Goal: Transaction & Acquisition: Purchase product/service

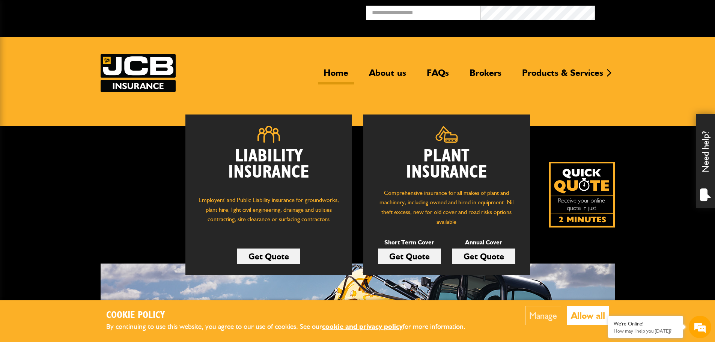
click at [414, 259] on link "Get Quote" at bounding box center [409, 256] width 63 height 16
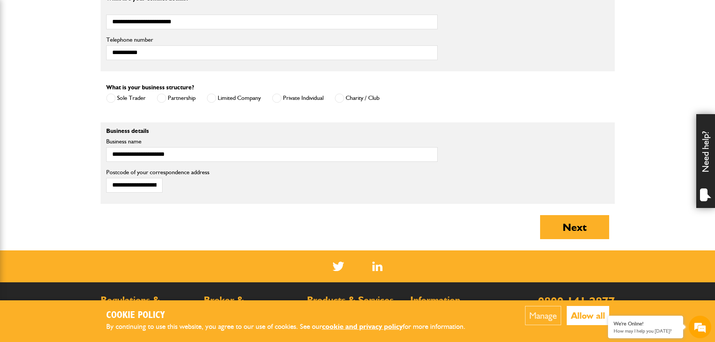
scroll to position [525, 0]
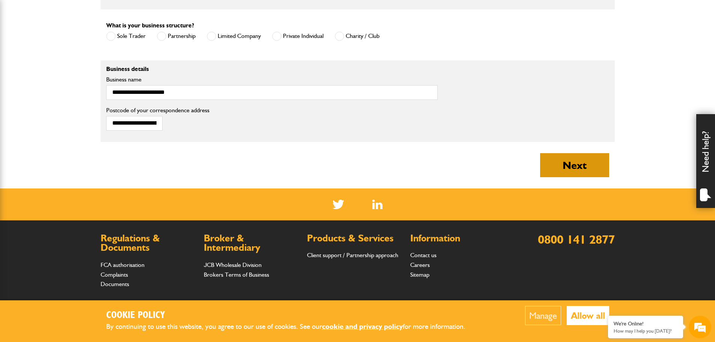
click at [570, 158] on button "Next" at bounding box center [574, 165] width 69 height 24
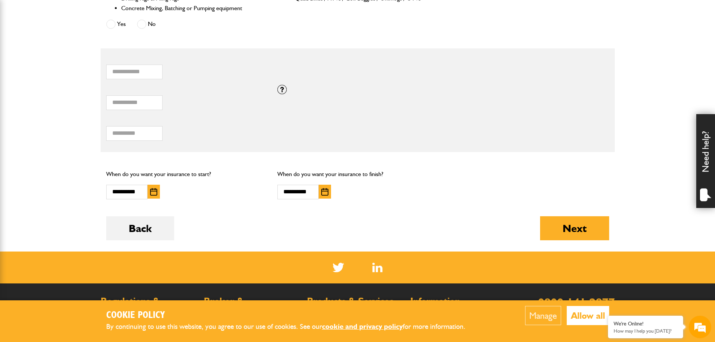
scroll to position [488, 0]
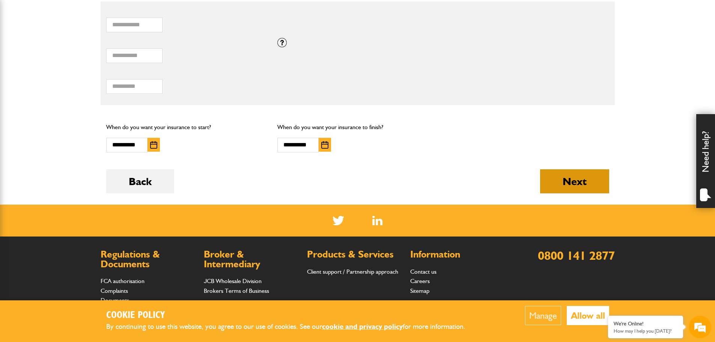
click at [603, 179] on button "Next" at bounding box center [574, 181] width 69 height 24
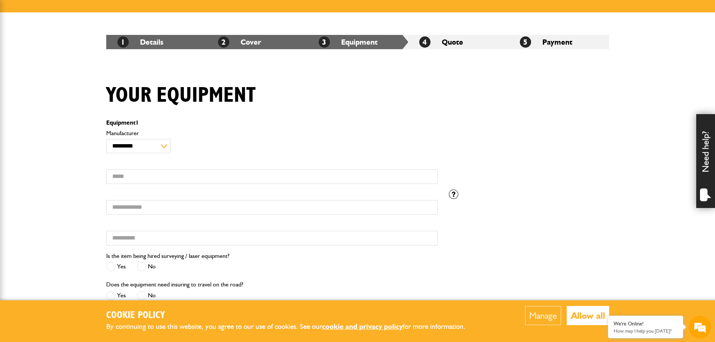
scroll to position [113, 0]
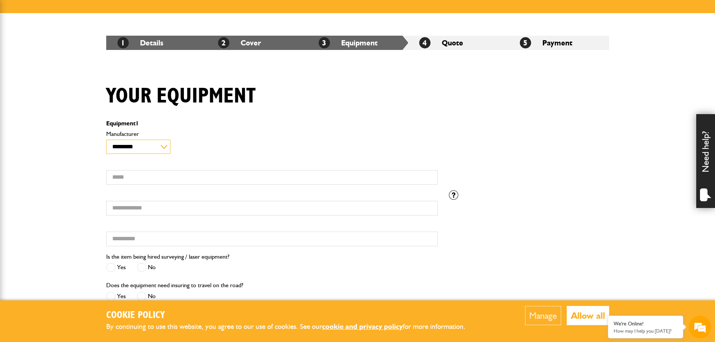
click at [136, 148] on select "**********" at bounding box center [138, 147] width 64 height 15
click at [245, 113] on div "Your equipment" at bounding box center [358, 102] width 514 height 36
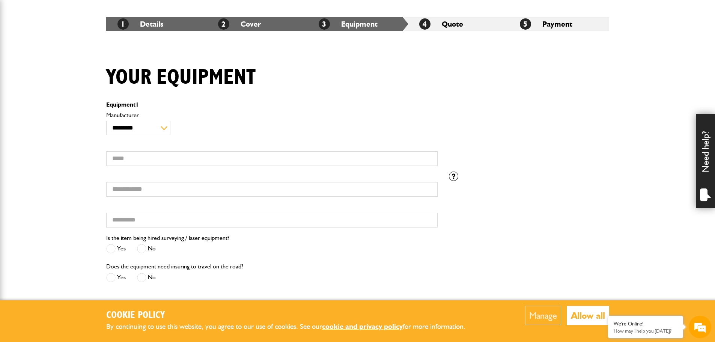
scroll to position [150, 0]
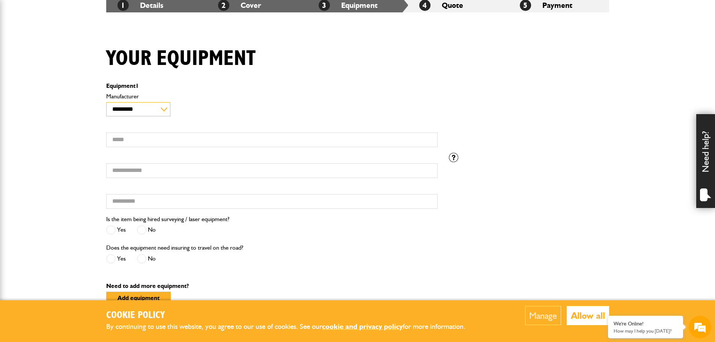
click at [129, 107] on select "**********" at bounding box center [138, 109] width 64 height 15
click at [69, 123] on body "Cookie Policy By continuing to use this website, you agree to our use of cookie…" at bounding box center [357, 207] width 715 height 714
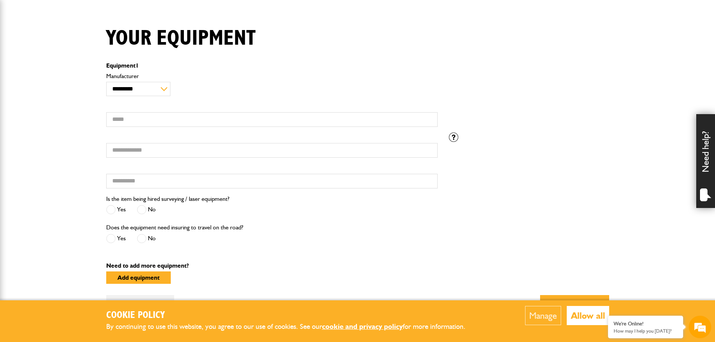
scroll to position [38, 0]
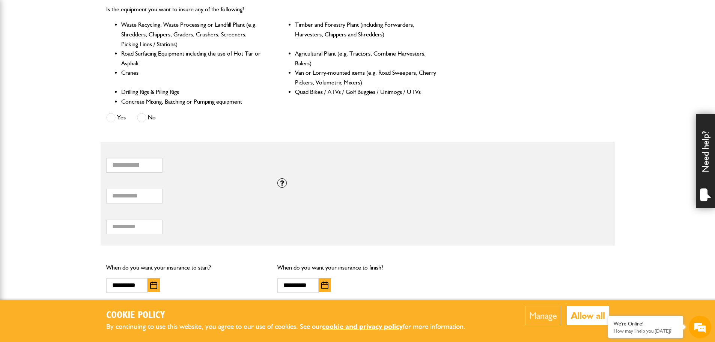
scroll to position [450, 0]
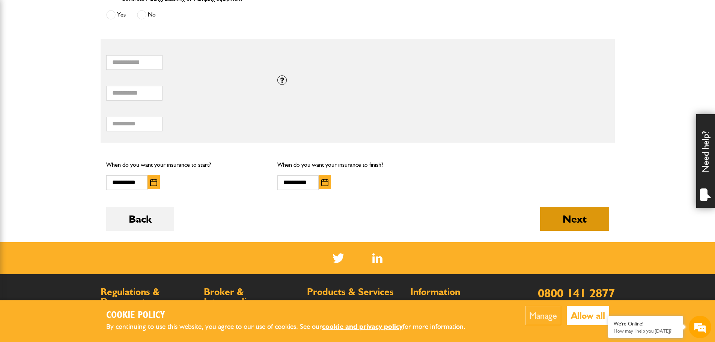
click at [604, 226] on button "Next" at bounding box center [574, 219] width 69 height 24
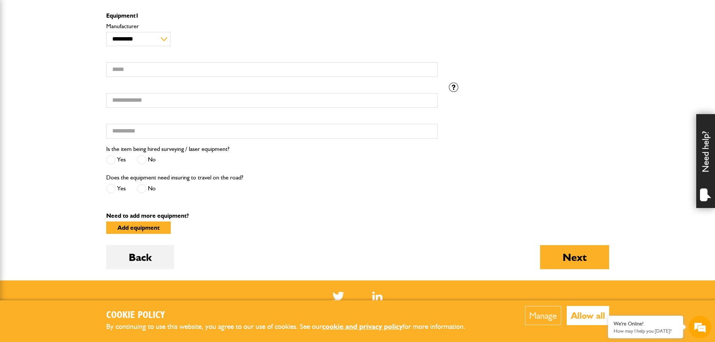
scroll to position [338, 0]
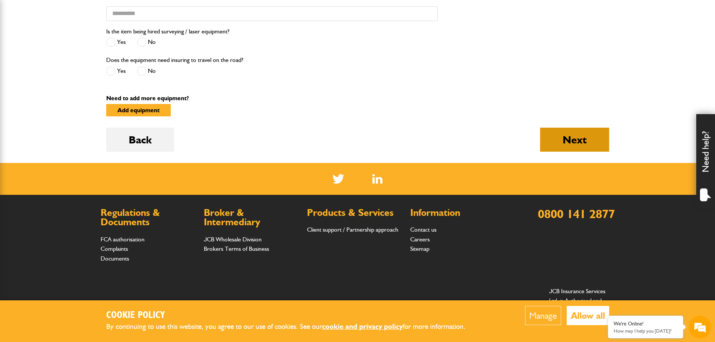
click at [572, 143] on button "Next" at bounding box center [574, 140] width 69 height 24
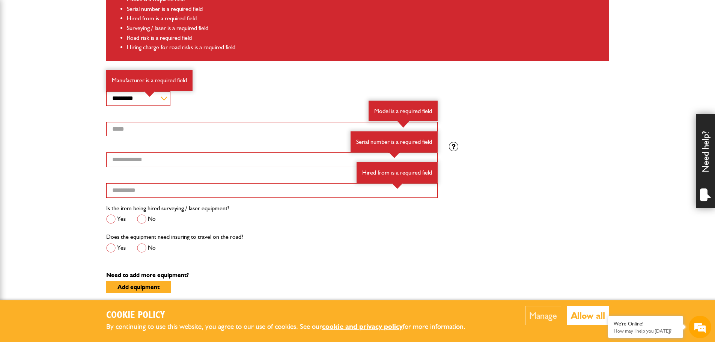
scroll to position [300, 0]
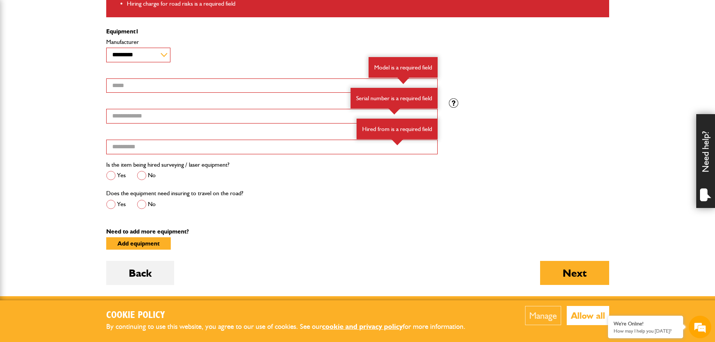
click at [157, 60] on select "**********" at bounding box center [138, 55] width 64 height 15
drag, startPoint x: 368, startPoint y: 188, endPoint x: 364, endPoint y: 192, distance: 5.3
click at [368, 188] on div "Is the item being hired surveying / laser equipment? Yes No" at bounding box center [272, 174] width 343 height 29
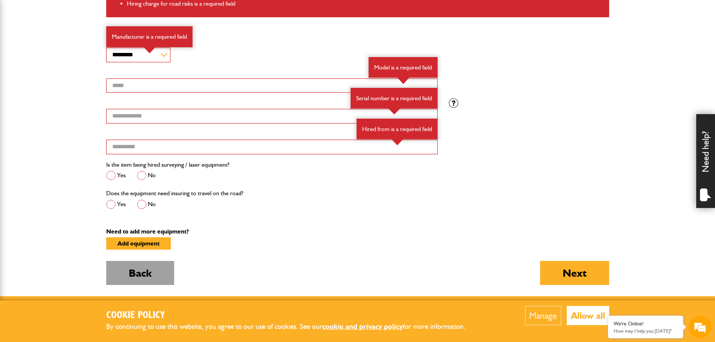
click at [156, 266] on button "Back" at bounding box center [140, 273] width 68 height 24
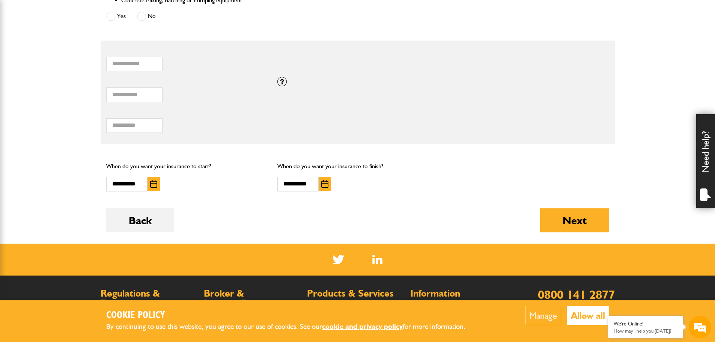
scroll to position [450, 0]
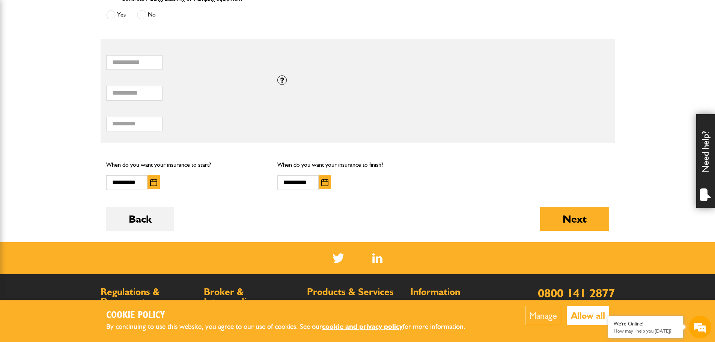
drag, startPoint x: 149, startPoint y: 206, endPoint x: 153, endPoint y: 204, distance: 4.6
click at [149, 206] on form "Do you need more than £5,000,000 of liability cover? Yes No Which of these acti…" at bounding box center [357, 12] width 503 height 459
click at [169, 211] on button "Back" at bounding box center [140, 219] width 68 height 24
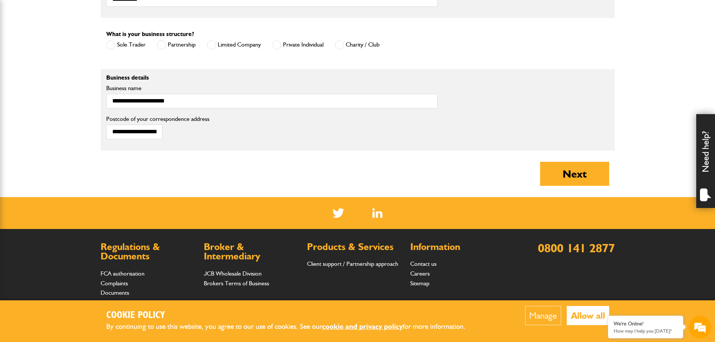
scroll to position [488, 0]
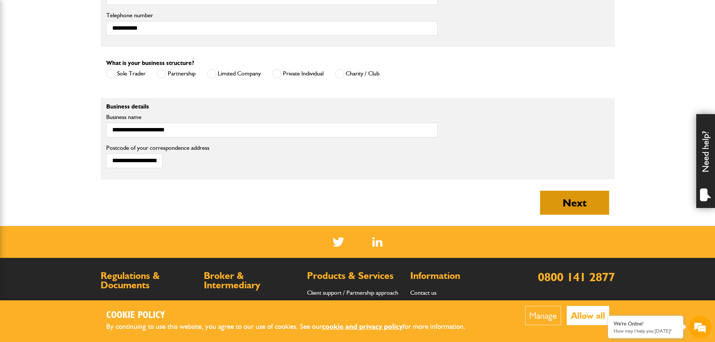
click at [584, 201] on button "Next" at bounding box center [574, 203] width 69 height 24
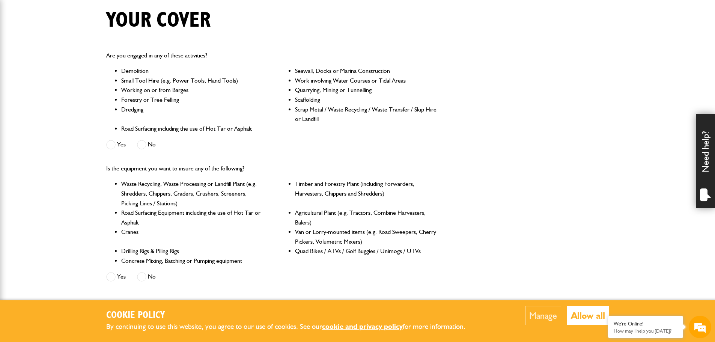
scroll to position [188, 0]
drag, startPoint x: 134, startPoint y: 81, endPoint x: 199, endPoint y: 86, distance: 65.1
click at [198, 85] on li "Small Tool Hire (e.g. Power Tools, Hand Tools)" at bounding box center [192, 82] width 142 height 10
drag, startPoint x: 154, startPoint y: 92, endPoint x: 187, endPoint y: 98, distance: 33.3
click at [171, 97] on ul "Demolition Seawall, Docks or Marina Construction Small Tool Hire (e.g. Power To…" at bounding box center [271, 100] width 331 height 67
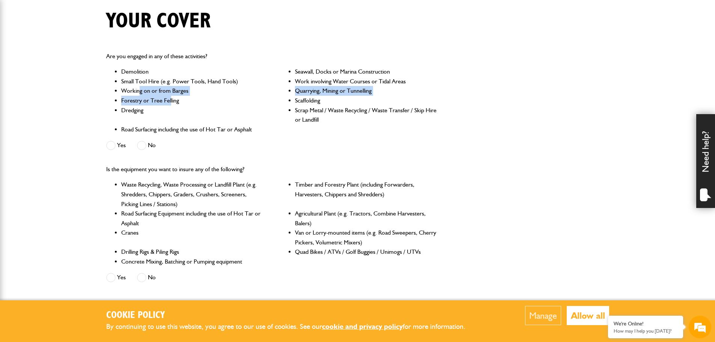
click at [142, 102] on li "Forestry or Tree Felling" at bounding box center [192, 101] width 142 height 10
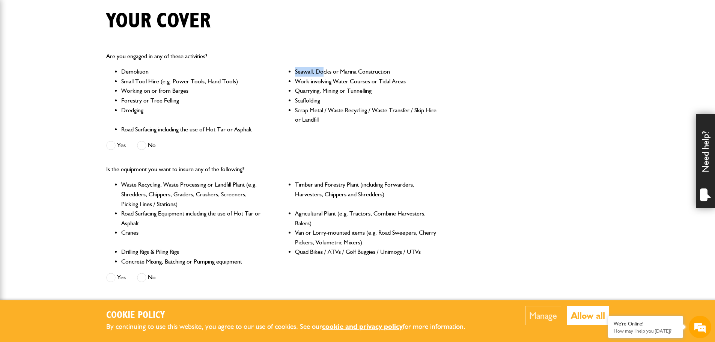
drag, startPoint x: 291, startPoint y: 74, endPoint x: 338, endPoint y: 76, distance: 46.9
click at [338, 76] on ul "Demolition Seawall, Docks or Marina Construction Small Tool Hire (e.g. Power To…" at bounding box center [271, 100] width 331 height 67
drag, startPoint x: 304, startPoint y: 99, endPoint x: 334, endPoint y: 99, distance: 30.0
click at [328, 99] on li "Scaffolding" at bounding box center [366, 101] width 142 height 10
click at [307, 119] on li "Scrap Metal / Waste Recycling / Waste Transfer / Skip Hire or Landfill" at bounding box center [366, 114] width 142 height 19
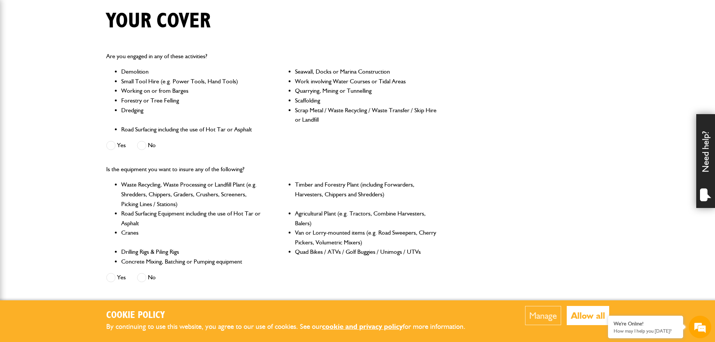
click at [119, 144] on label "Yes" at bounding box center [116, 145] width 20 height 9
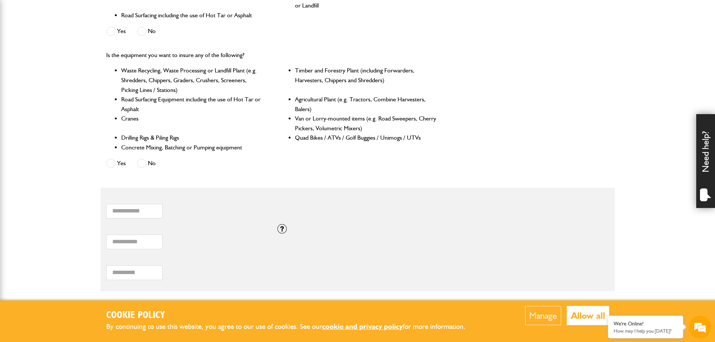
scroll to position [300, 0]
click at [120, 164] on label "Yes" at bounding box center [116, 164] width 20 height 9
click at [141, 167] on span at bounding box center [141, 164] width 9 height 9
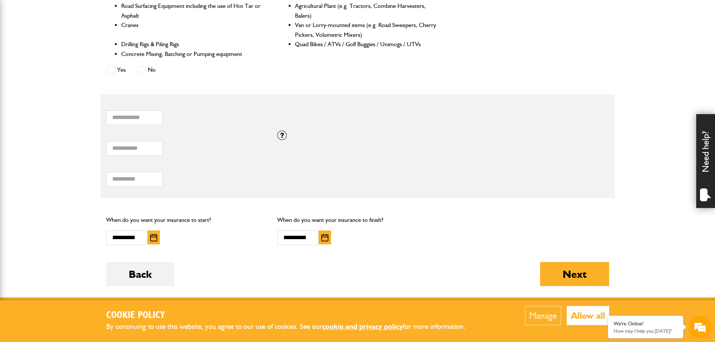
scroll to position [450, 0]
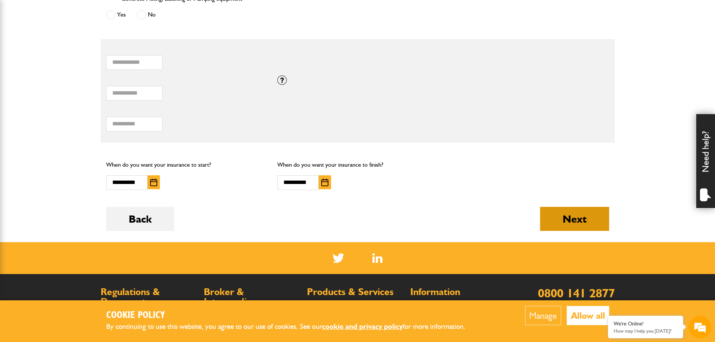
click at [578, 214] on button "Next" at bounding box center [574, 219] width 69 height 24
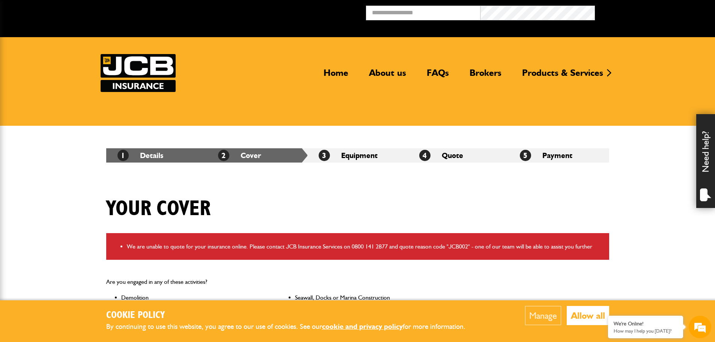
click at [391, 165] on div "1 Details 2 Cover 3 Equipment 4 Quote 5 Payment" at bounding box center [358, 155] width 514 height 59
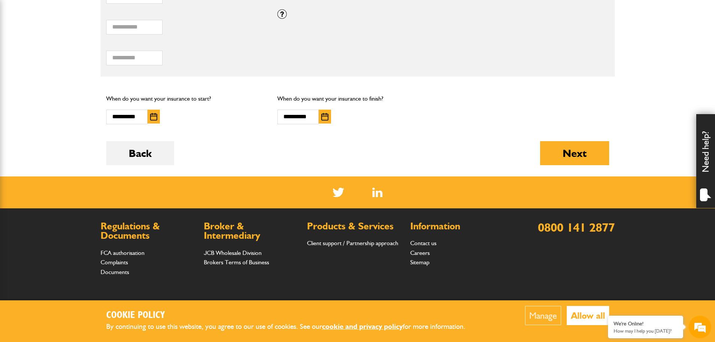
scroll to position [603, 0]
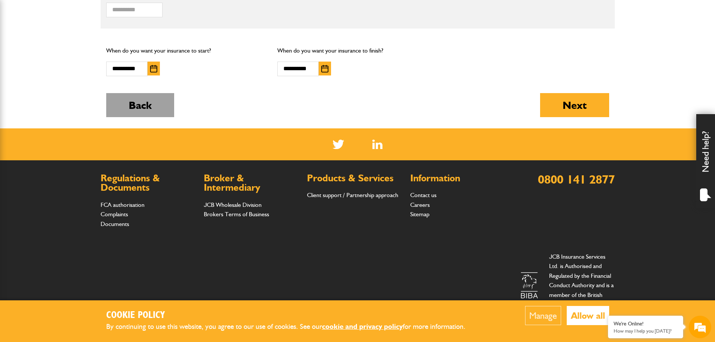
click at [148, 108] on button "Back" at bounding box center [140, 105] width 68 height 24
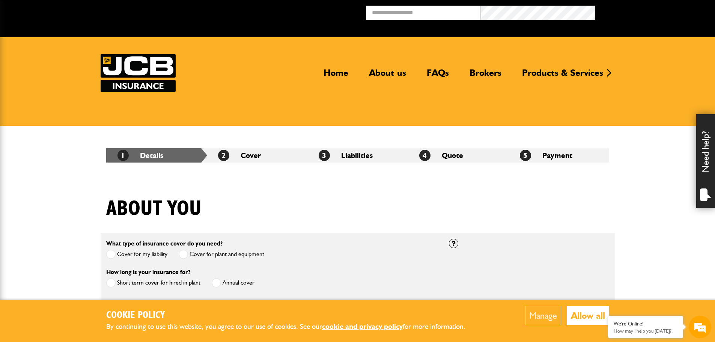
click at [143, 64] on img at bounding box center [138, 73] width 75 height 38
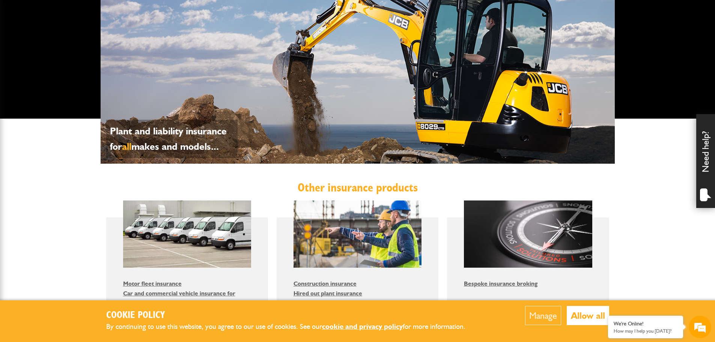
scroll to position [300, 0]
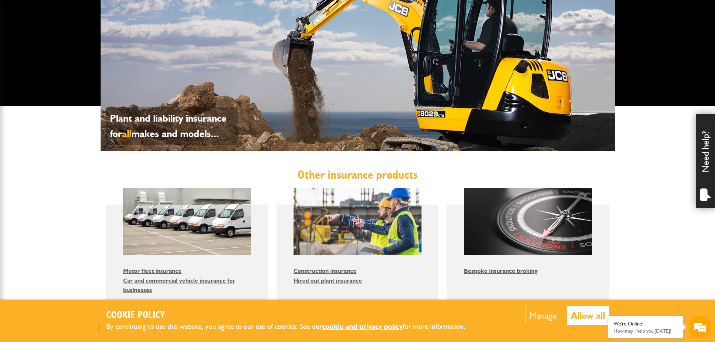
click at [175, 125] on p "Plant and liability insurance for all makes and models..." at bounding box center [172, 126] width 124 height 31
drag, startPoint x: 209, startPoint y: 93, endPoint x: 292, endPoint y: 79, distance: 83.7
click at [209, 93] on div "Plant and liability insurance for all makes and models..." at bounding box center [358, 57] width 514 height 188
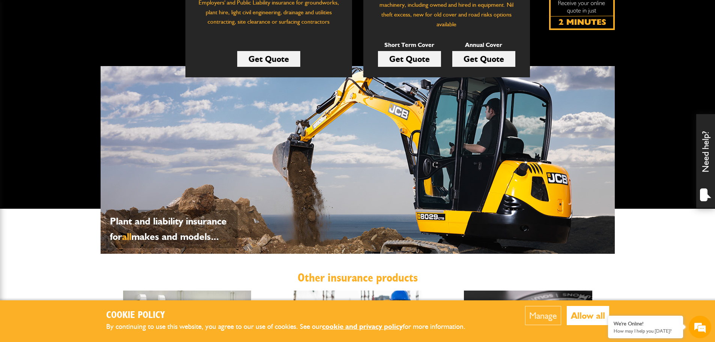
scroll to position [113, 0]
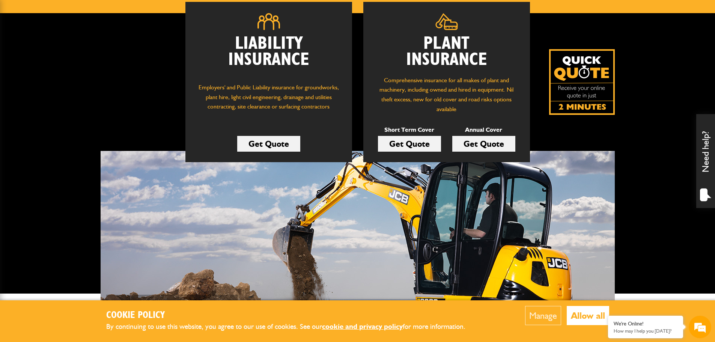
click at [423, 150] on link "Get Quote" at bounding box center [409, 144] width 63 height 16
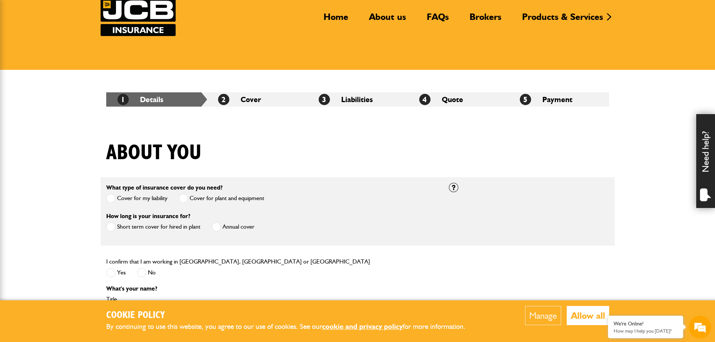
scroll to position [113, 0]
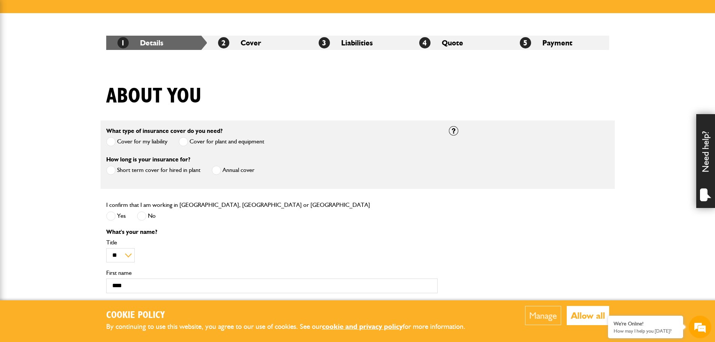
click at [192, 142] on label "Cover for plant and equipment" at bounding box center [222, 141] width 86 height 9
click at [182, 142] on span at bounding box center [183, 141] width 9 height 9
click at [167, 169] on label "Short term cover for hired in plant" at bounding box center [153, 170] width 94 height 9
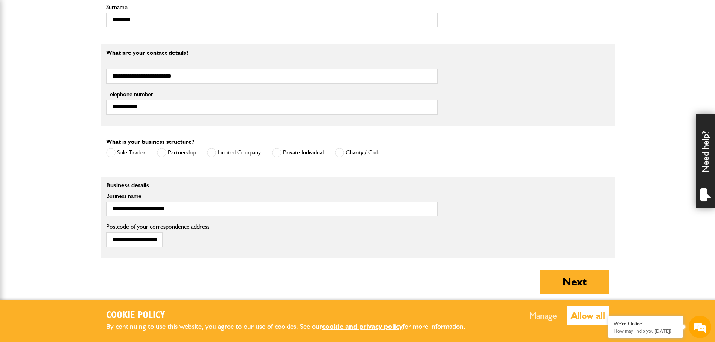
scroll to position [450, 0]
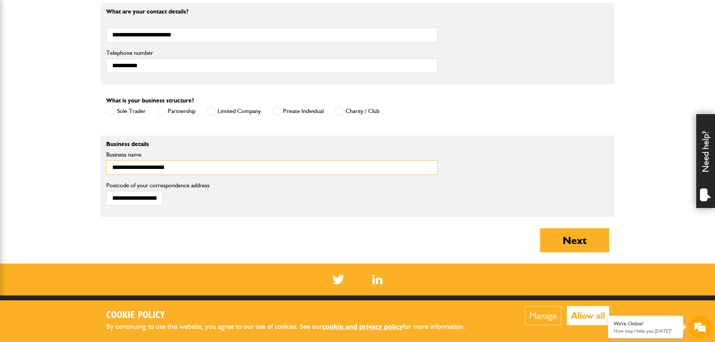
click at [159, 166] on input "**********" at bounding box center [271, 167] width 331 height 15
click at [597, 239] on button "Next" at bounding box center [574, 240] width 69 height 24
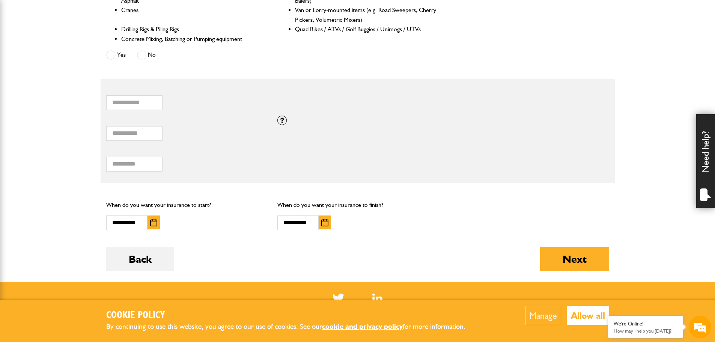
scroll to position [413, 0]
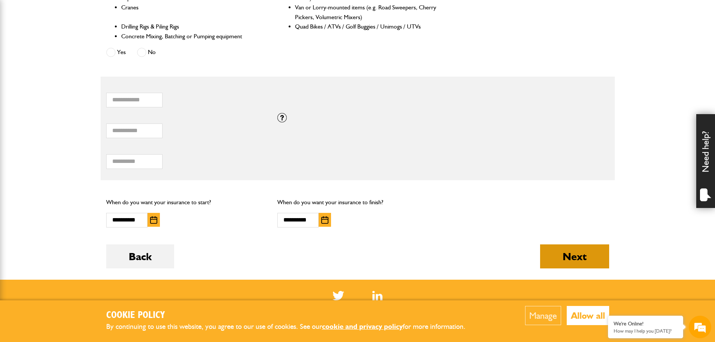
click at [597, 257] on button "Next" at bounding box center [574, 256] width 69 height 24
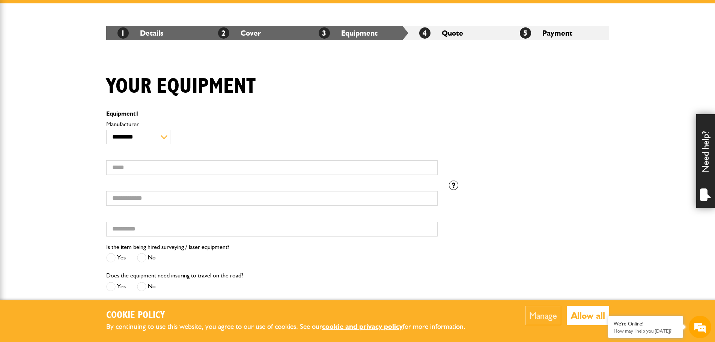
scroll to position [188, 0]
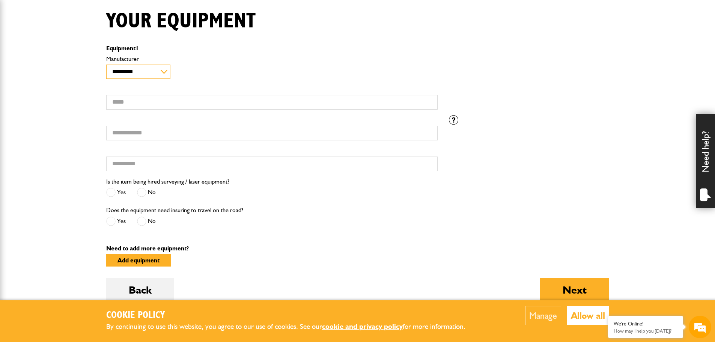
click at [137, 74] on select "**********" at bounding box center [138, 72] width 64 height 15
click at [278, 211] on div "Does the equipment need insuring to travel on the road? Yes No" at bounding box center [272, 219] width 343 height 29
click at [204, 103] on input "Model" at bounding box center [271, 102] width 331 height 15
click at [158, 61] on label "Manufacturer" at bounding box center [271, 59] width 331 height 6
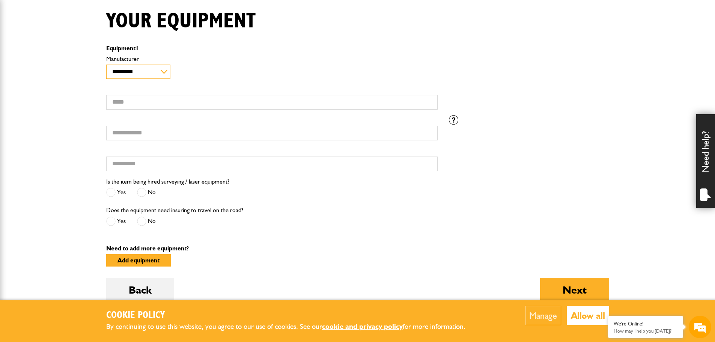
click at [158, 65] on select "**********" at bounding box center [138, 72] width 64 height 15
click at [160, 74] on select "**********" at bounding box center [138, 72] width 64 height 15
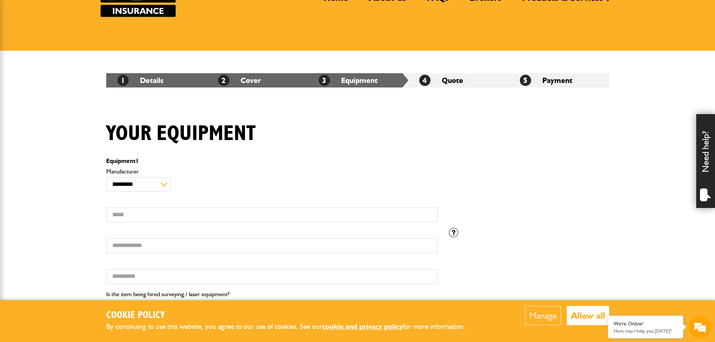
click at [212, 90] on div "1 Details 2 Cover 3 Equipment 4 Quote 5 Payment" at bounding box center [358, 80] width 514 height 59
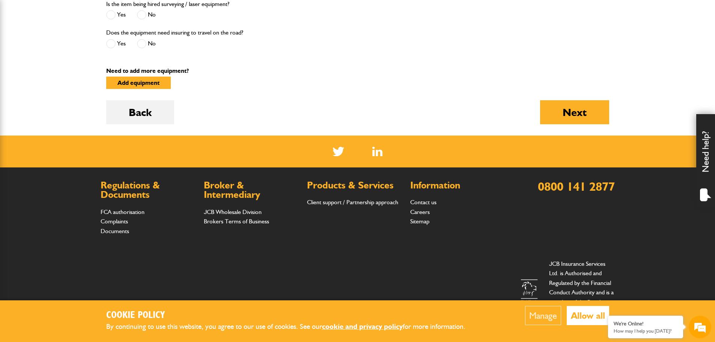
scroll to position [373, 0]
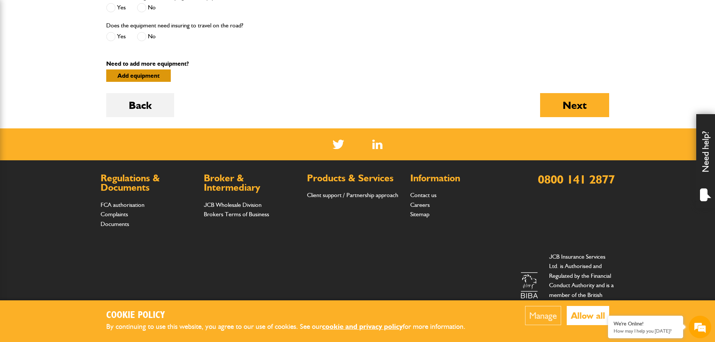
click at [147, 75] on button "Add equipment" at bounding box center [138, 75] width 65 height 12
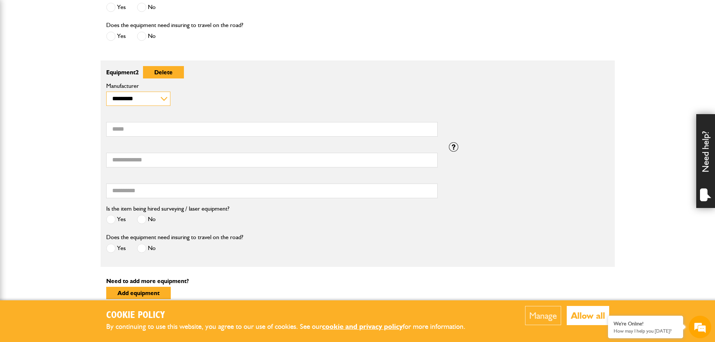
click at [158, 96] on select "**********" at bounding box center [138, 99] width 64 height 15
click at [294, 117] on label "Model" at bounding box center [271, 116] width 331 height 6
click at [294, 122] on input "Model" at bounding box center [271, 129] width 331 height 15
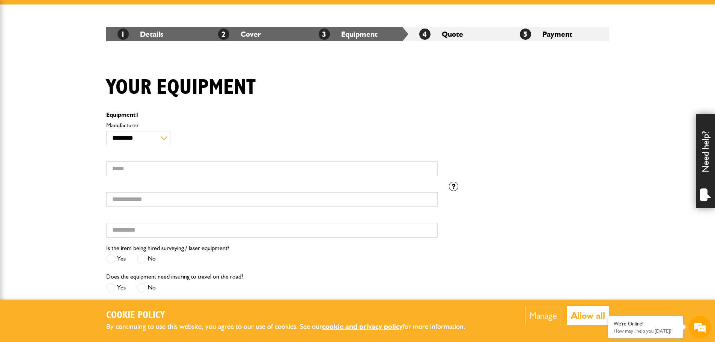
scroll to position [0, 0]
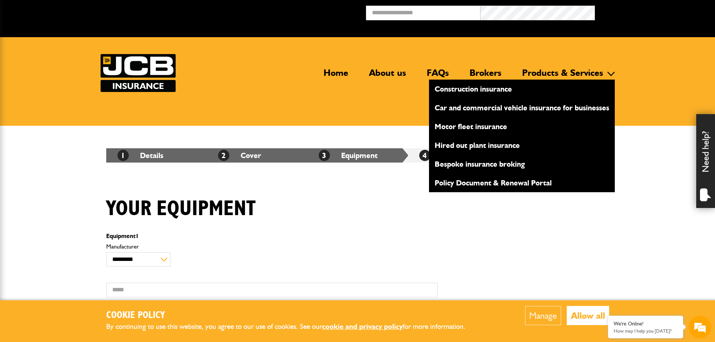
click at [466, 144] on link "Hired out plant insurance" at bounding box center [522, 145] width 186 height 13
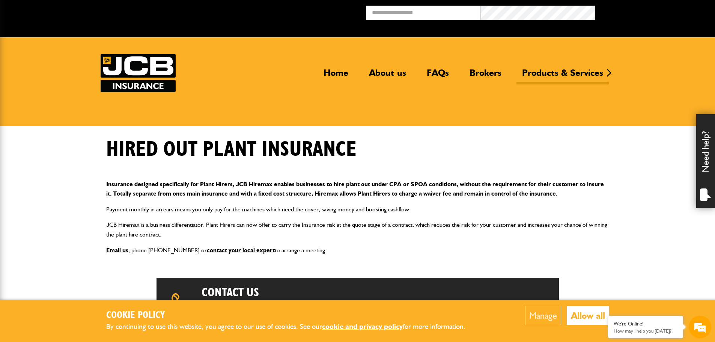
click at [134, 84] on img at bounding box center [138, 73] width 75 height 38
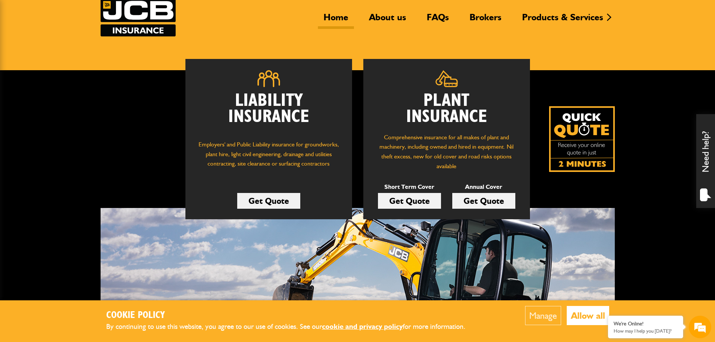
scroll to position [113, 0]
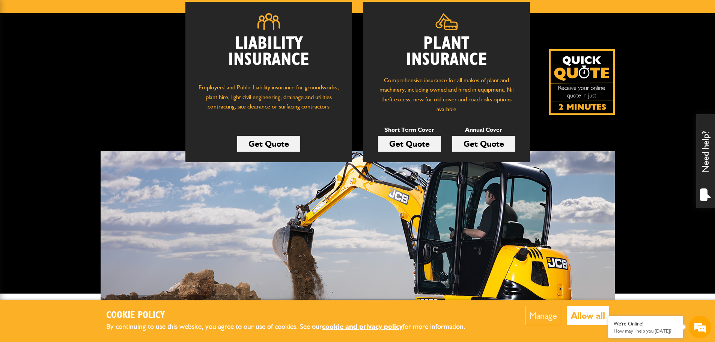
click at [274, 137] on link "Get Quote" at bounding box center [268, 144] width 63 height 16
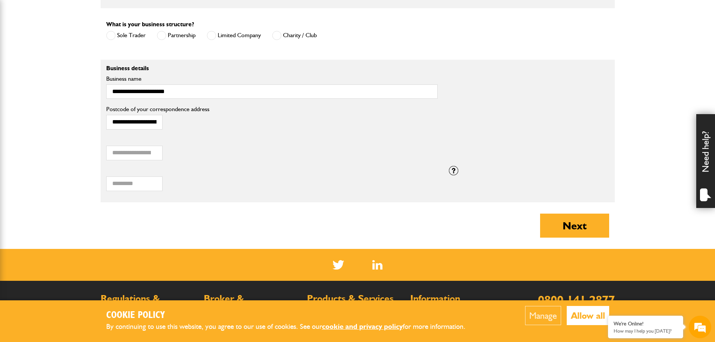
scroll to position [563, 0]
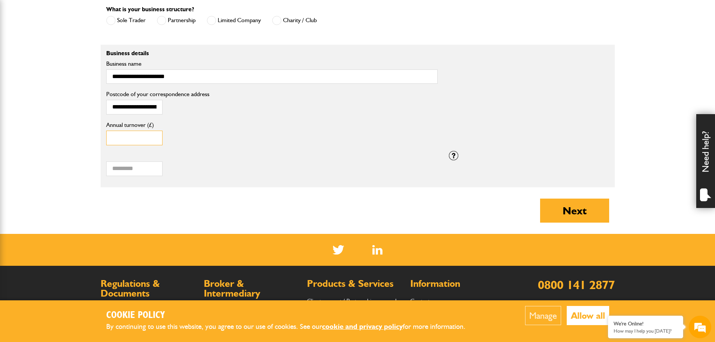
drag, startPoint x: 134, startPoint y: 140, endPoint x: 101, endPoint y: 134, distance: 33.9
click at [106, 138] on input "*" at bounding box center [134, 138] width 56 height 15
type input "******"
click at [358, 145] on div "****** Annual turnover (£)" at bounding box center [271, 133] width 331 height 23
drag, startPoint x: 123, startPoint y: 173, endPoint x: 114, endPoint y: 172, distance: 8.7
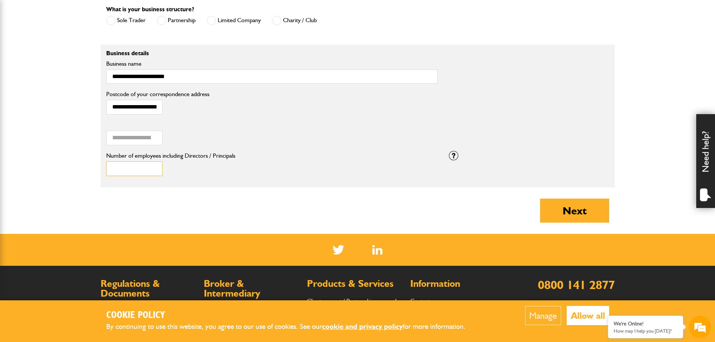
click at [114, 172] on input "*" at bounding box center [134, 168] width 56 height 15
type input "*"
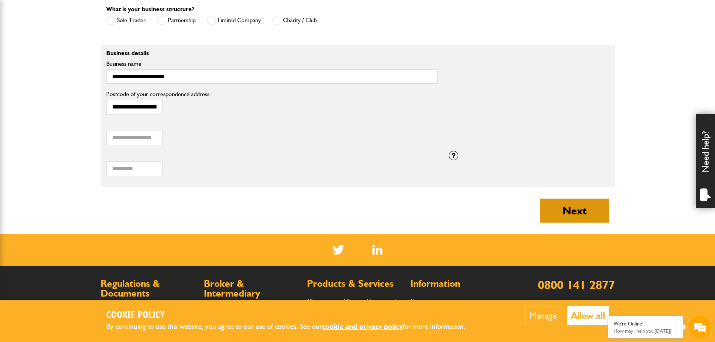
click at [545, 214] on button "Next" at bounding box center [574, 211] width 69 height 24
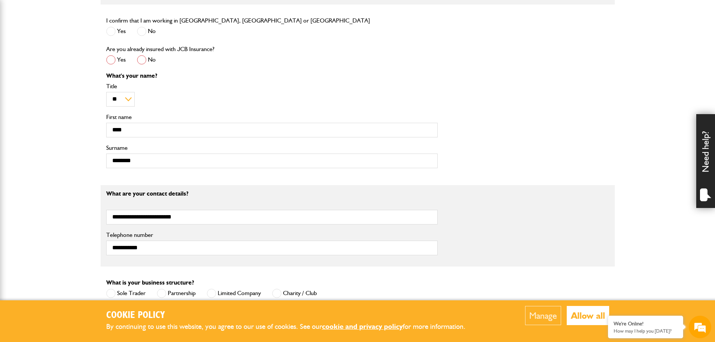
click at [140, 57] on span at bounding box center [141, 59] width 9 height 9
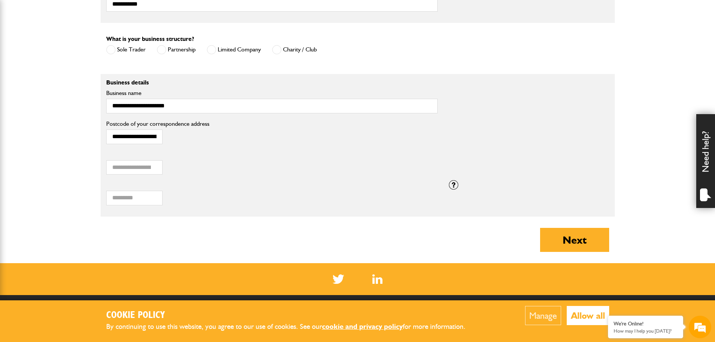
scroll to position [638, 0]
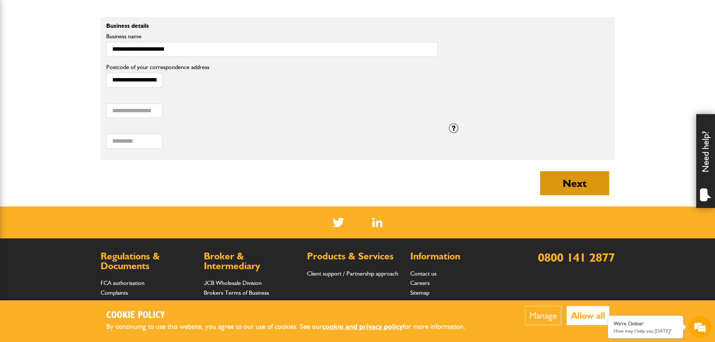
click at [582, 183] on button "Next" at bounding box center [574, 183] width 69 height 24
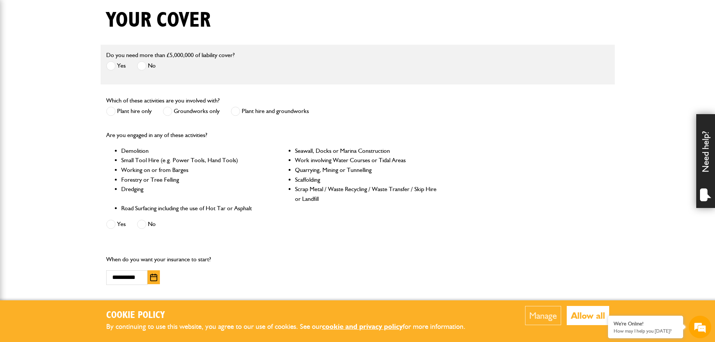
scroll to position [225, 0]
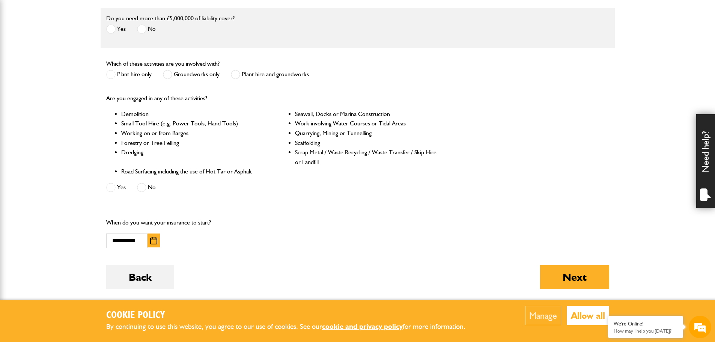
click at [128, 75] on label "Plant hire only" at bounding box center [128, 74] width 45 height 9
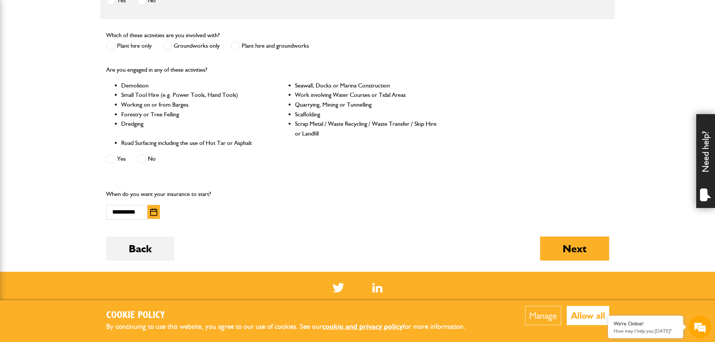
scroll to position [300, 0]
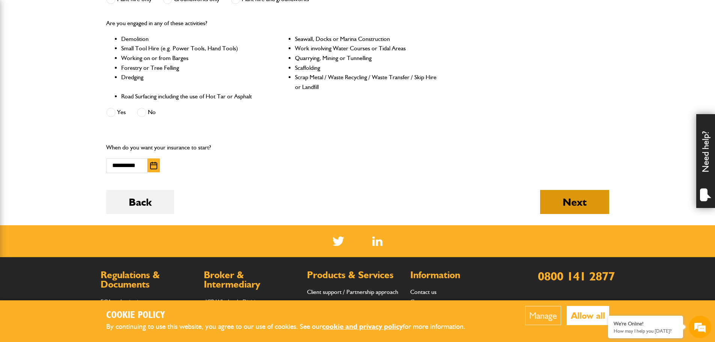
click at [580, 205] on button "Next" at bounding box center [574, 202] width 69 height 24
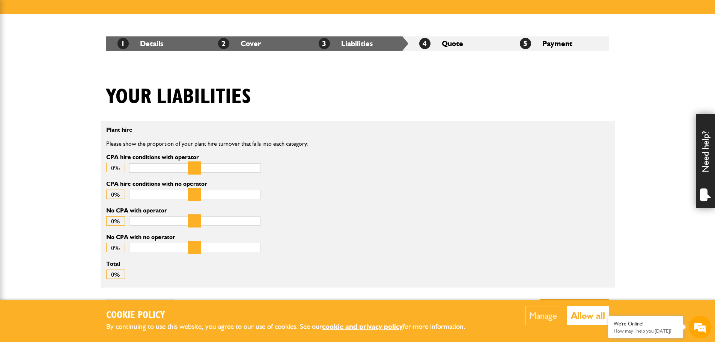
scroll to position [150, 0]
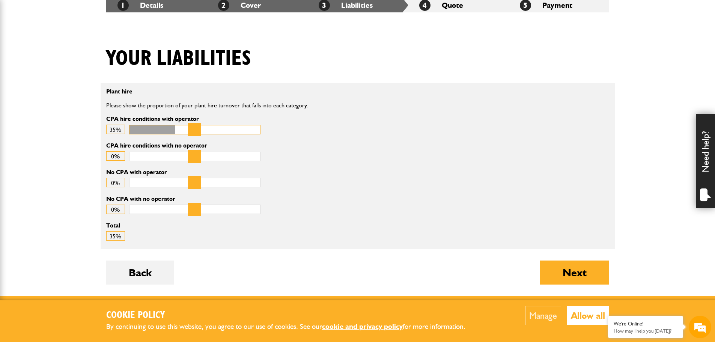
click at [178, 130] on input "CPA hire conditions with operator" at bounding box center [194, 129] width 131 height 9
drag, startPoint x: 176, startPoint y: 131, endPoint x: 143, endPoint y: 134, distance: 33.1
type input "*"
click at [143, 134] on input "CPA hire conditions with operator" at bounding box center [194, 129] width 131 height 9
drag, startPoint x: 135, startPoint y: 153, endPoint x: 141, endPoint y: 157, distance: 6.6
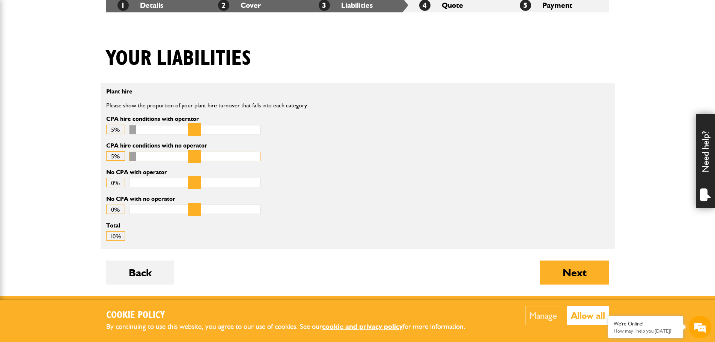
type input "*"
click at [141, 157] on input "CPA hire conditions with no operator" at bounding box center [194, 156] width 131 height 9
drag, startPoint x: 140, startPoint y: 179, endPoint x: 134, endPoint y: 181, distance: 6.2
click at [134, 181] on input "No CPA with operator" at bounding box center [194, 182] width 131 height 9
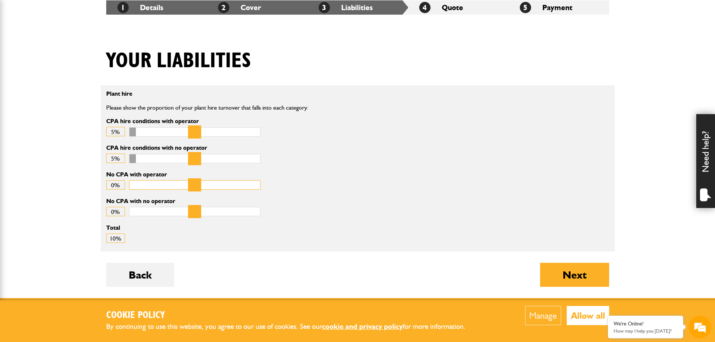
scroll to position [188, 0]
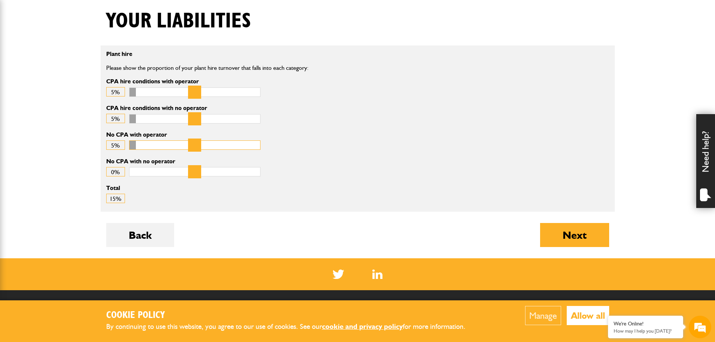
type input "*"
click at [143, 150] on input "No CPA with operator" at bounding box center [194, 144] width 131 height 9
drag, startPoint x: 143, startPoint y: 116, endPoint x: 127, endPoint y: 114, distance: 15.5
type input "*"
click at [129, 114] on input "CPA hire conditions with no operator" at bounding box center [194, 118] width 131 height 9
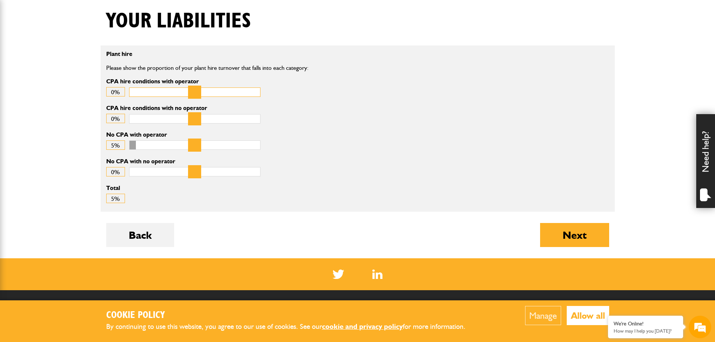
drag, startPoint x: 143, startPoint y: 89, endPoint x: 129, endPoint y: 85, distance: 14.4
type input "*"
click at [129, 87] on input "CPA hire conditions with operator" at bounding box center [194, 91] width 131 height 9
click at [477, 140] on div "No CPA with operator 5%" at bounding box center [358, 145] width 514 height 27
click at [570, 235] on button "Next" at bounding box center [574, 235] width 69 height 24
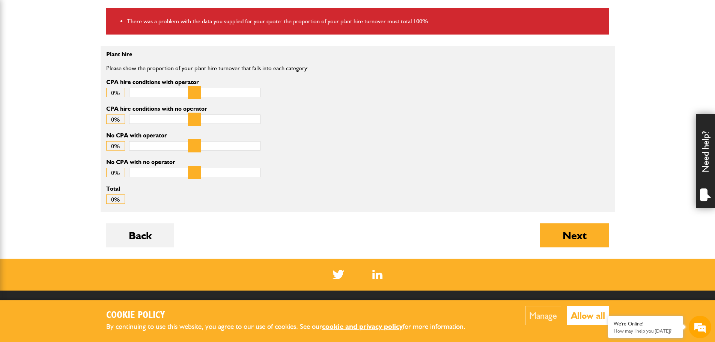
scroll to position [188, 0]
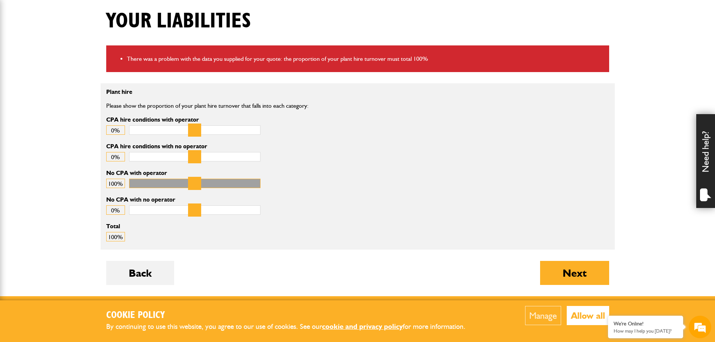
drag, startPoint x: 138, startPoint y: 182, endPoint x: 317, endPoint y: 187, distance: 179.1
type input "***"
click at [260, 187] on input "No CPA with operator" at bounding box center [194, 183] width 131 height 9
click at [409, 205] on div "No CPA with no operator 0%" at bounding box center [272, 210] width 343 height 27
click at [567, 275] on button "Next" at bounding box center [574, 273] width 69 height 24
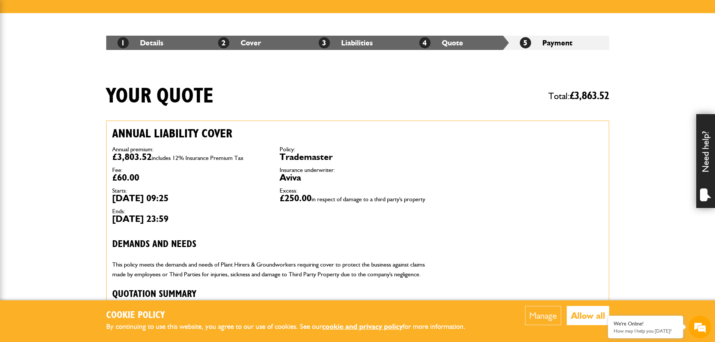
drag, startPoint x: 350, startPoint y: 159, endPoint x: 251, endPoint y: 123, distance: 104.8
click at [251, 123] on div "Annual liability cover Annual premium: £3,803.52 includes 12% Insurance Premium…" at bounding box center [274, 245] width 335 height 249
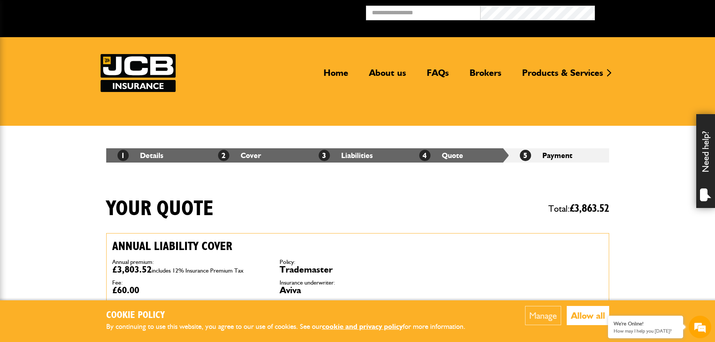
click at [138, 66] on img at bounding box center [138, 73] width 75 height 38
click at [321, 80] on link "Home" at bounding box center [336, 75] width 36 height 17
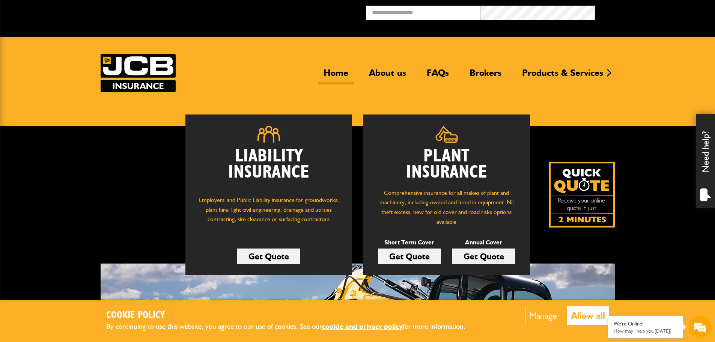
drag, startPoint x: 267, startPoint y: 253, endPoint x: 244, endPoint y: 256, distance: 23.5
click at [267, 253] on link "Get Quote" at bounding box center [268, 256] width 63 height 16
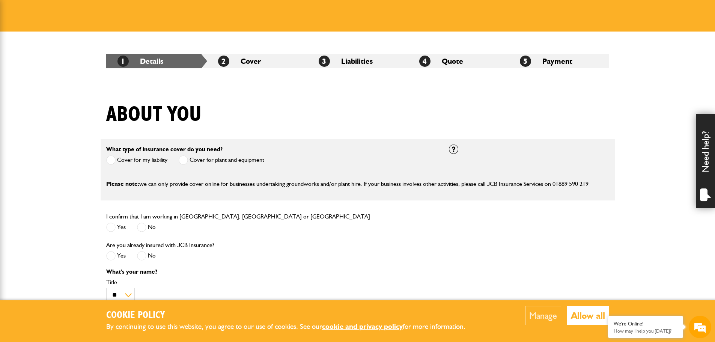
scroll to position [150, 0]
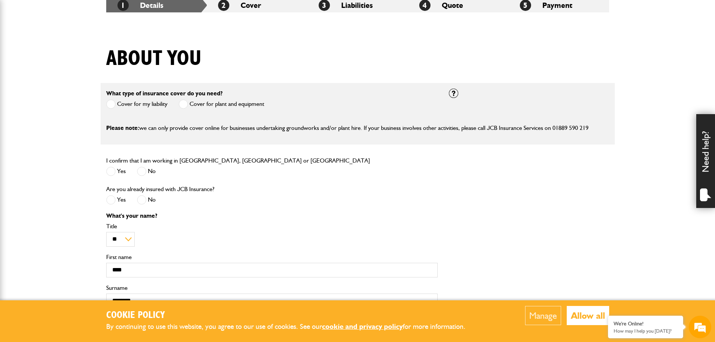
click at [206, 104] on label "Cover for plant and equipment" at bounding box center [222, 103] width 86 height 9
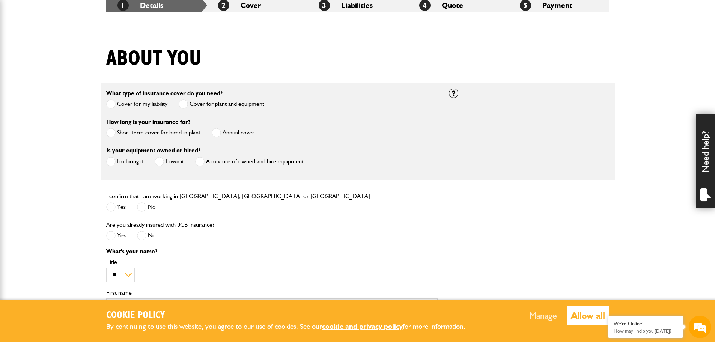
click at [143, 132] on label "Short term cover for hired in plant" at bounding box center [153, 132] width 94 height 9
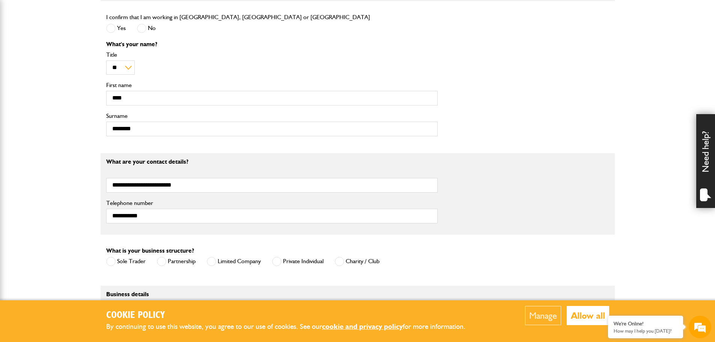
scroll to position [450, 0]
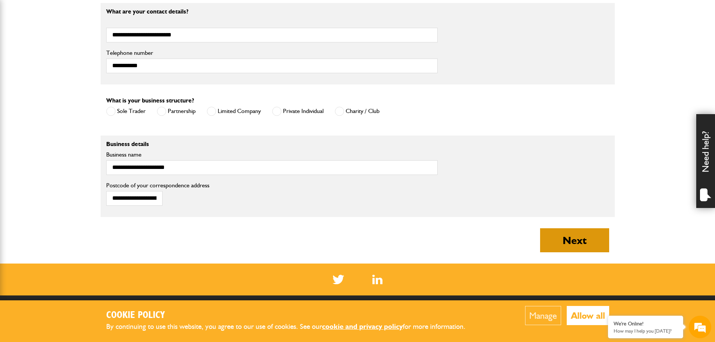
click at [578, 246] on button "Next" at bounding box center [574, 240] width 69 height 24
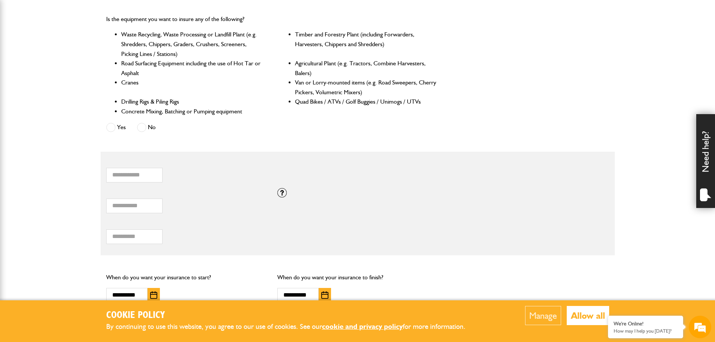
scroll to position [525, 0]
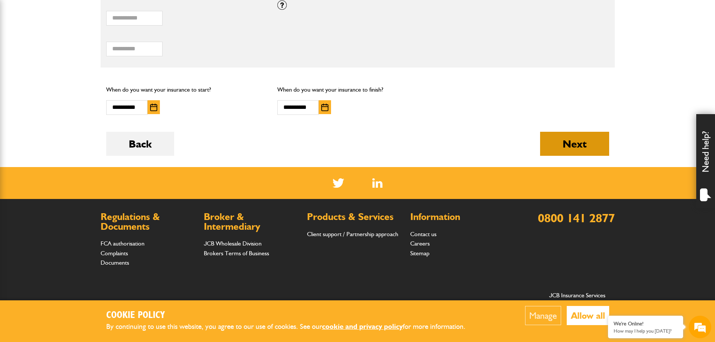
click at [579, 139] on button "Next" at bounding box center [574, 144] width 69 height 24
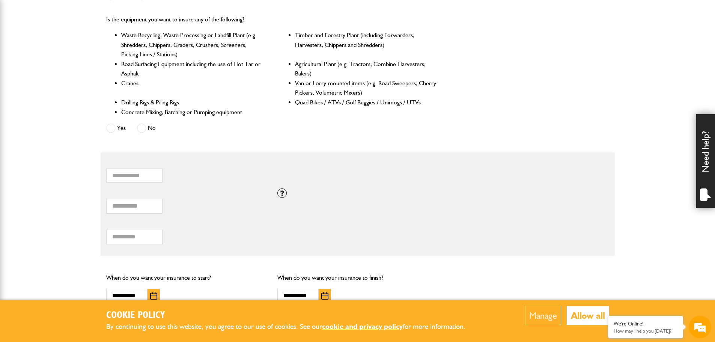
scroll to position [600, 0]
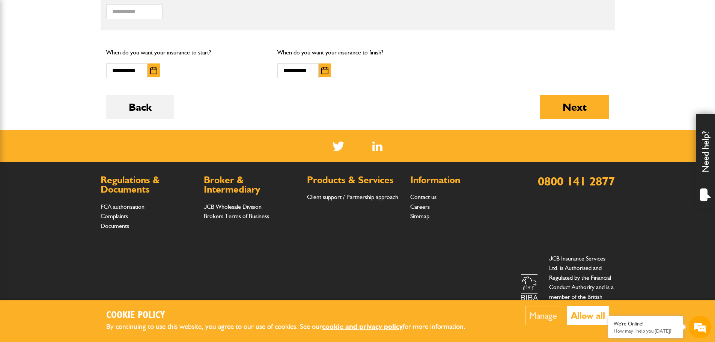
click at [537, 119] on div "Back Next" at bounding box center [357, 112] width 503 height 35
click at [554, 101] on button "Next" at bounding box center [574, 107] width 69 height 24
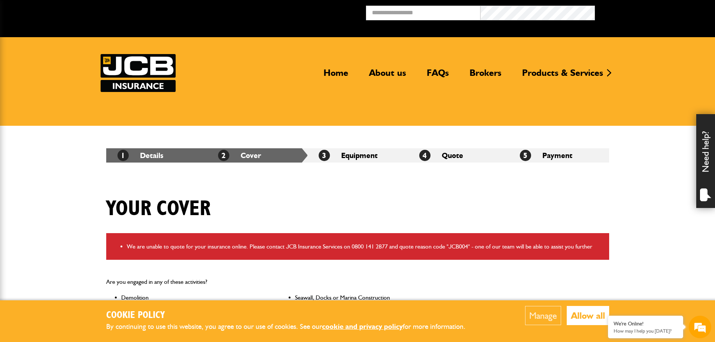
click at [141, 74] on img at bounding box center [138, 73] width 75 height 38
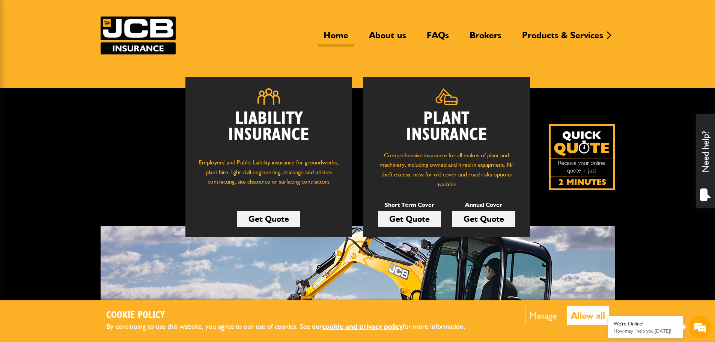
click at [280, 221] on link "Get Quote" at bounding box center [268, 219] width 63 height 16
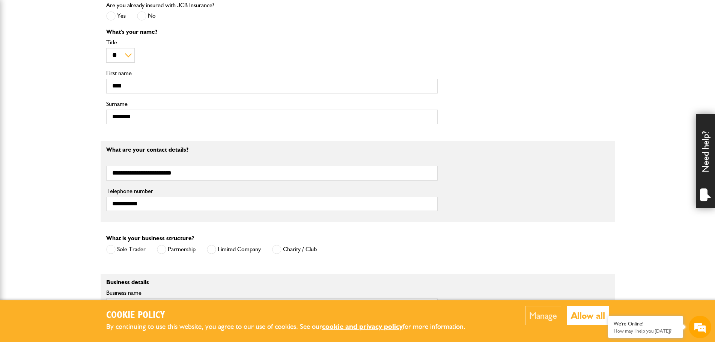
scroll to position [188, 0]
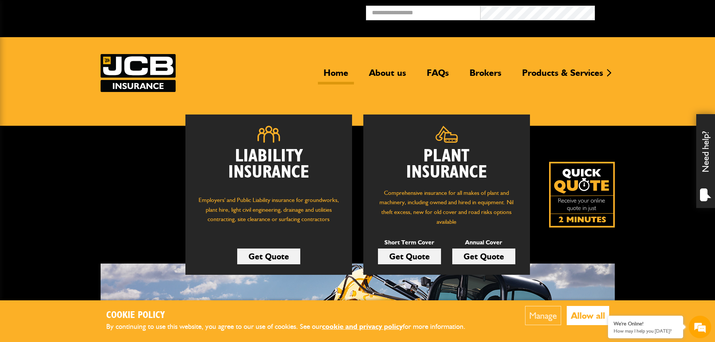
scroll to position [38, 0]
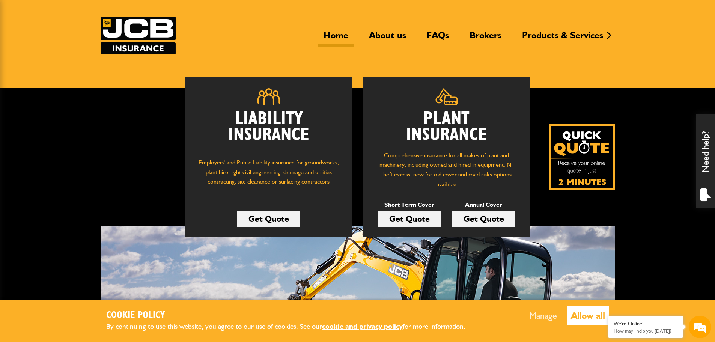
click at [404, 222] on link "Get Quote" at bounding box center [409, 219] width 63 height 16
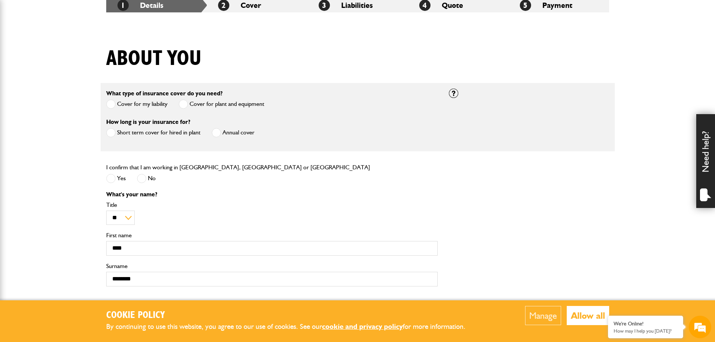
click at [101, 144] on div "How long is your insurance for? Short term cover for hired in plant Annual cover" at bounding box center [272, 131] width 343 height 29
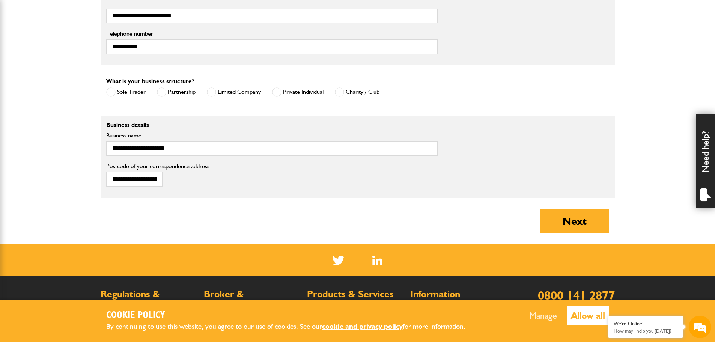
scroll to position [488, 0]
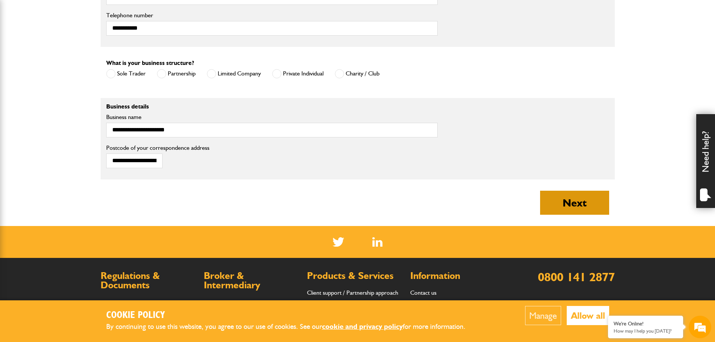
click at [579, 203] on button "Next" at bounding box center [574, 203] width 69 height 24
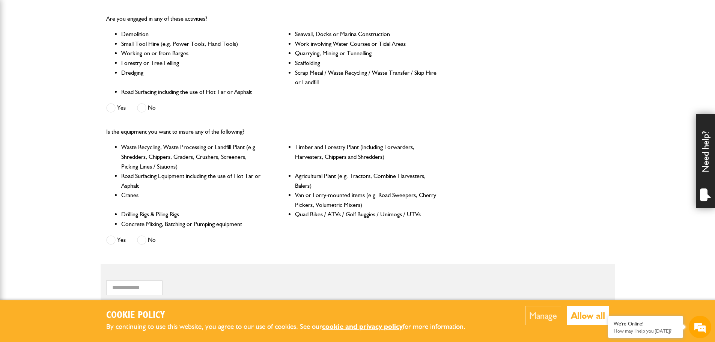
scroll to position [413, 0]
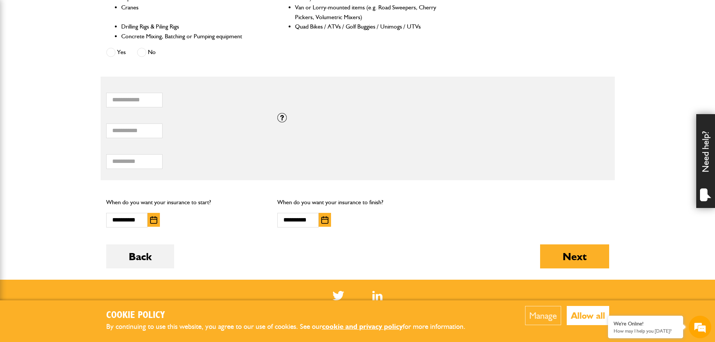
click at [589, 310] on button "Allow all" at bounding box center [588, 315] width 42 height 19
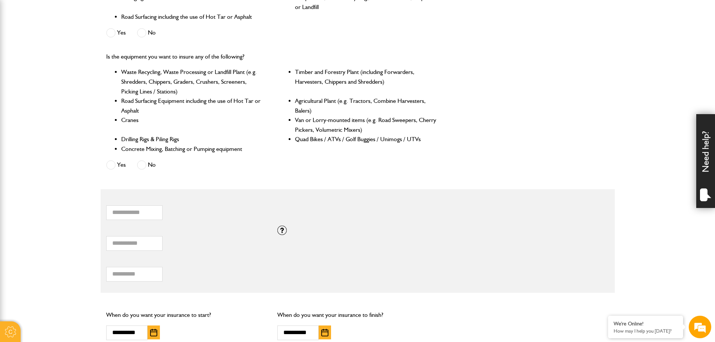
scroll to position [0, 0]
click at [139, 244] on input "****" at bounding box center [134, 243] width 56 height 15
drag, startPoint x: 139, startPoint y: 244, endPoint x: 68, endPoint y: 239, distance: 71.9
click at [68, 239] on body "Cookie Policy By continuing to use this website, you agree to our use of cookie…" at bounding box center [357, 153] width 715 height 906
drag, startPoint x: 96, startPoint y: 219, endPoint x: 114, endPoint y: 212, distance: 19.2
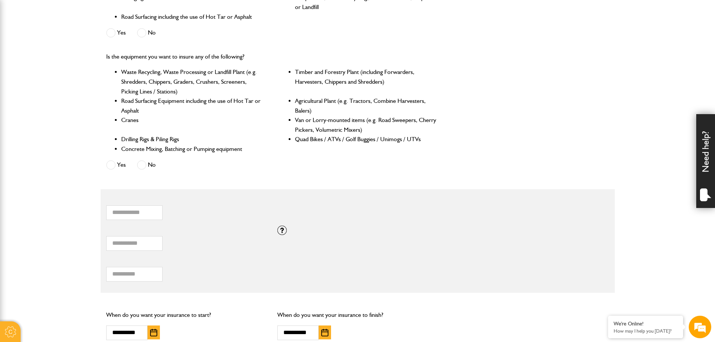
click at [105, 215] on body "Cookie Policy By continuing to use this website, you agree to our use of cookie…" at bounding box center [357, 153] width 715 height 906
drag, startPoint x: 113, startPoint y: 209, endPoint x: 95, endPoint y: 208, distance: 18.0
click at [97, 208] on body "Cookie Policy By continuing to use this website, you agree to our use of cookie…" at bounding box center [357, 153] width 715 height 906
type input "*"
click at [93, 207] on body "Cookie Policy By continuing to use this website, you agree to our use of cookie…" at bounding box center [357, 153] width 715 height 906
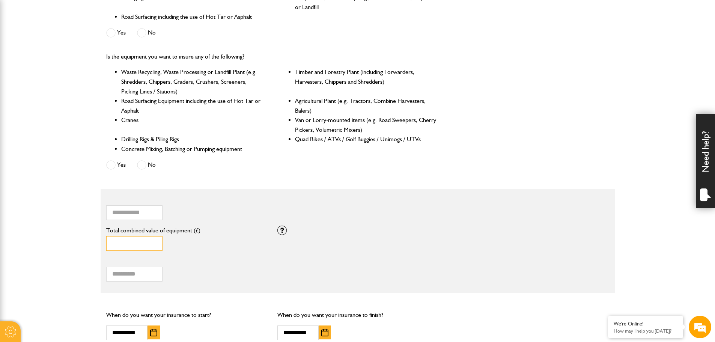
drag, startPoint x: 134, startPoint y: 244, endPoint x: 95, endPoint y: 242, distance: 39.1
click at [95, 242] on body "Cookie Policy By continuing to use this website, you agree to our use of cookie…" at bounding box center [357, 153] width 715 height 906
type input "*"
click at [95, 242] on body "Cookie Policy By continuing to use this website, you agree to our use of cookie…" at bounding box center [357, 153] width 715 height 906
drag, startPoint x: 139, startPoint y: 272, endPoint x: 57, endPoint y: 261, distance: 82.3
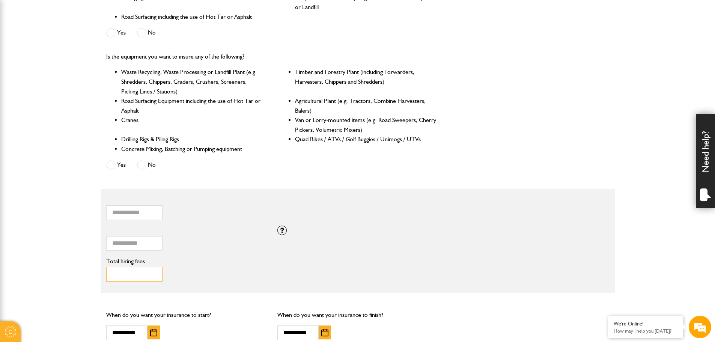
click at [78, 269] on body "Cookie Policy By continuing to use this website, you agree to our use of cookie…" at bounding box center [357, 153] width 715 height 906
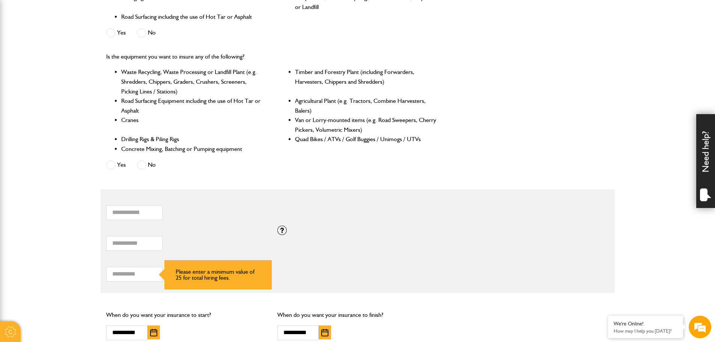
click at [57, 261] on body "Cookie Policy By continuing to use this website, you agree to our use of cookie…" at bounding box center [357, 153] width 715 height 906
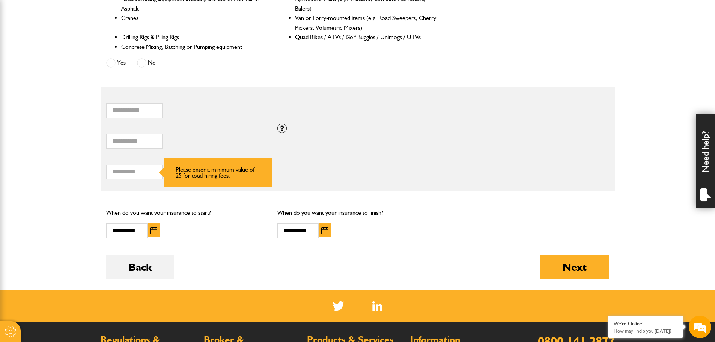
scroll to position [413, 0]
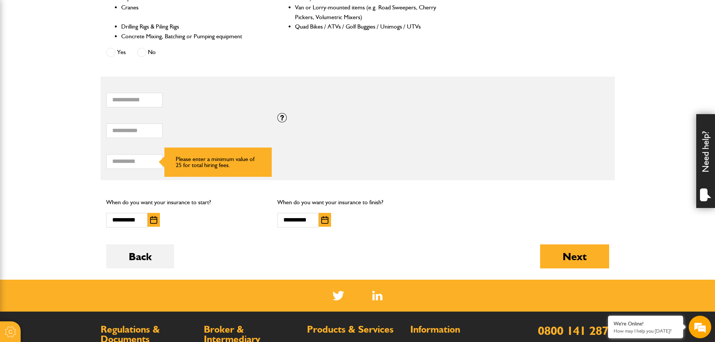
type input "*"
click at [343, 152] on div "Total hiring fees Please enter a minimum value of 25 for total hiring fees." at bounding box center [358, 159] width 514 height 31
click at [123, 159] on input "Total hiring fees" at bounding box center [134, 161] width 56 height 15
click at [123, 159] on input "*" at bounding box center [134, 161] width 56 height 15
type input "*"
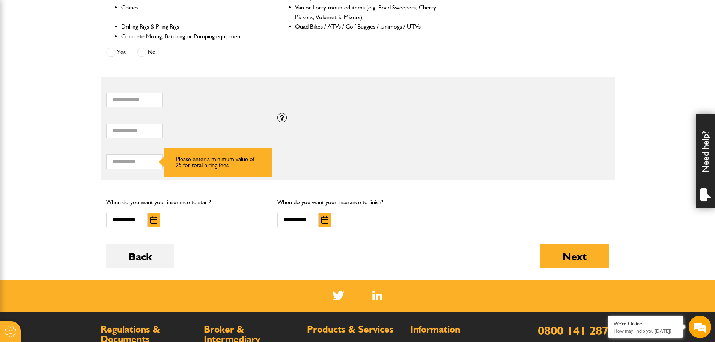
click at [347, 106] on div "* How many items of hired equipment do you want to insure?" at bounding box center [271, 95] width 331 height 23
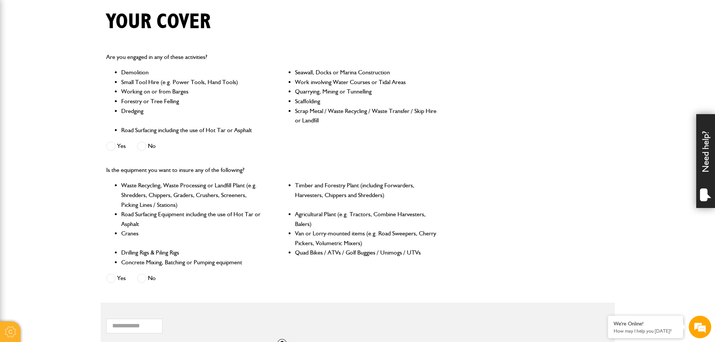
scroll to position [150, 0]
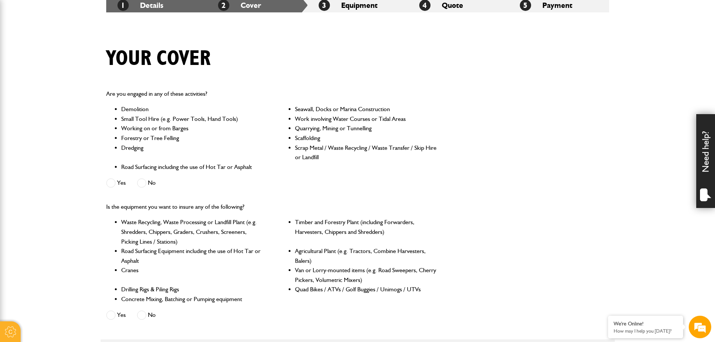
click at [122, 181] on label "Yes" at bounding box center [116, 182] width 20 height 9
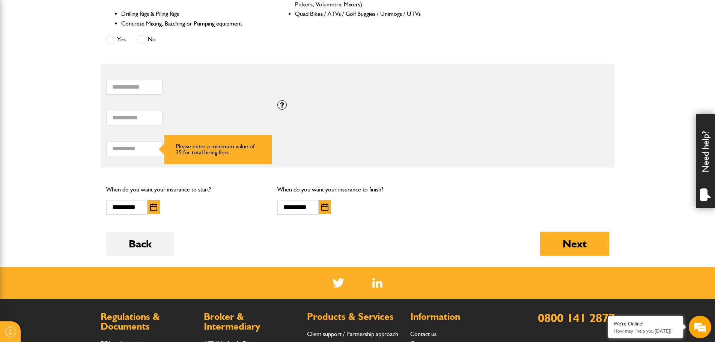
scroll to position [450, 0]
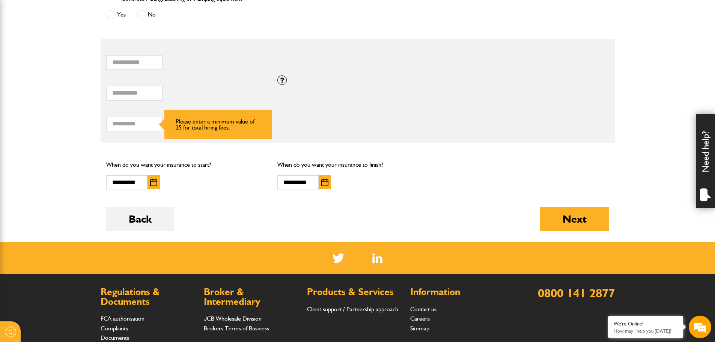
click at [567, 205] on form "Do you need more than £5,000,000 of liability cover? Yes No Which of these acti…" at bounding box center [357, 12] width 503 height 459
click at [567, 212] on button "Next" at bounding box center [574, 219] width 69 height 24
click at [510, 153] on form "Do you need more than £5,000,000 of liability cover? Yes No Which of these acti…" at bounding box center [357, 12] width 503 height 459
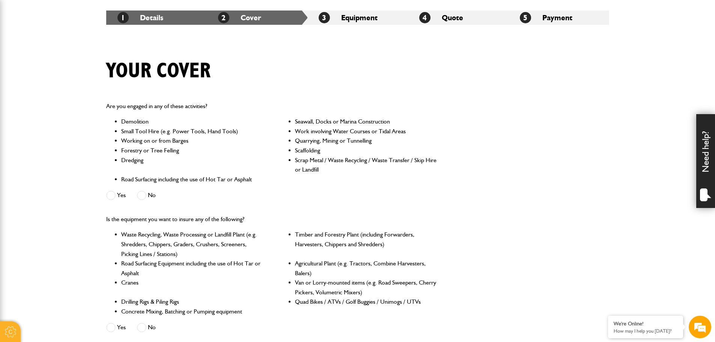
scroll to position [150, 0]
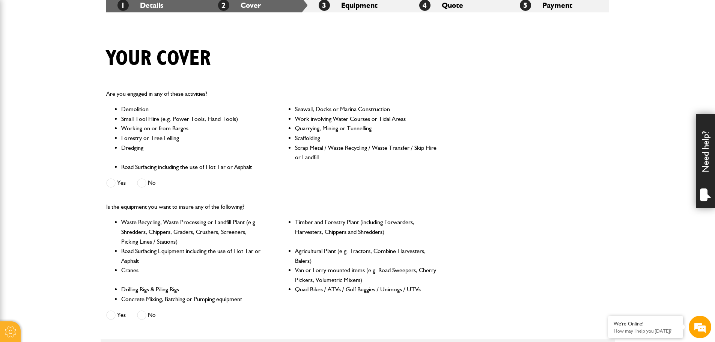
click at [114, 182] on span at bounding box center [110, 182] width 9 height 9
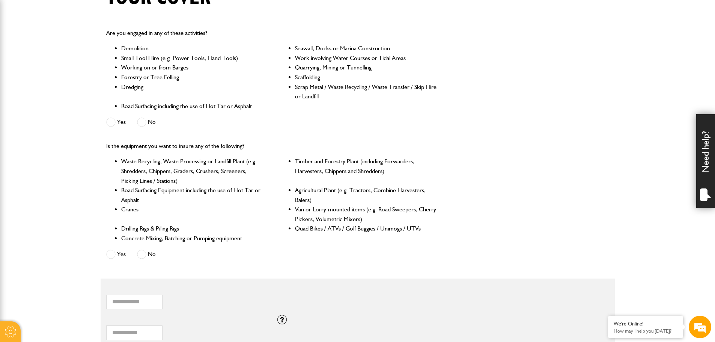
scroll to position [263, 0]
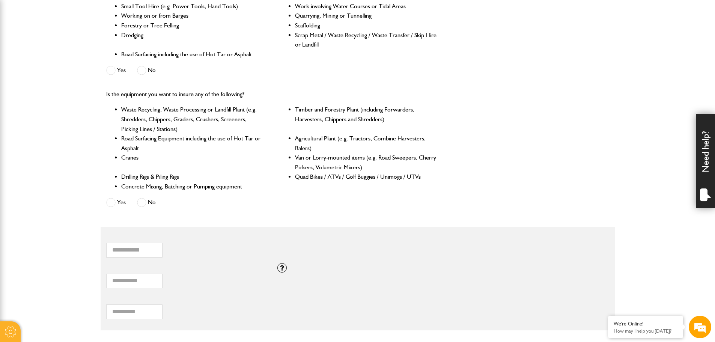
click at [144, 199] on span at bounding box center [141, 202] width 9 height 9
click at [122, 205] on label "Yes" at bounding box center [116, 202] width 20 height 9
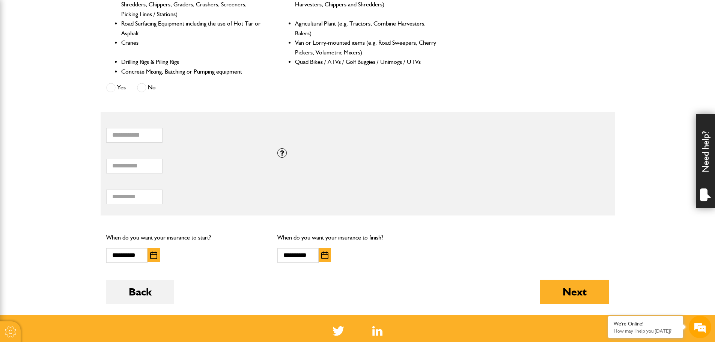
scroll to position [488, 0]
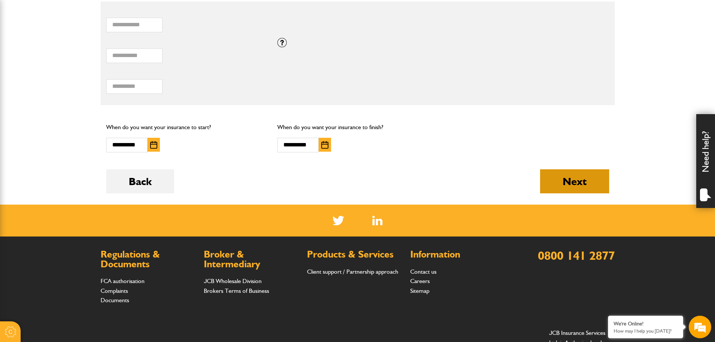
click at [584, 177] on button "Next" at bounding box center [574, 181] width 69 height 24
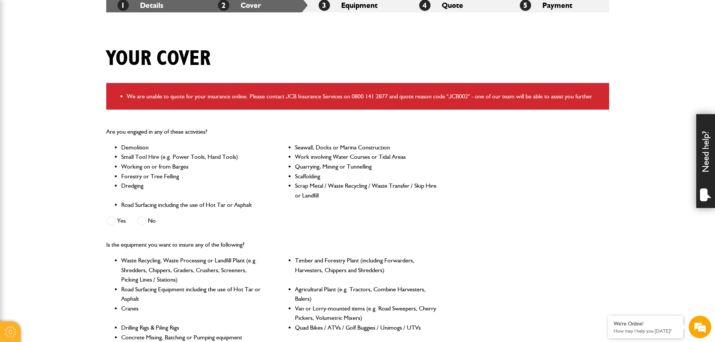
scroll to position [300, 0]
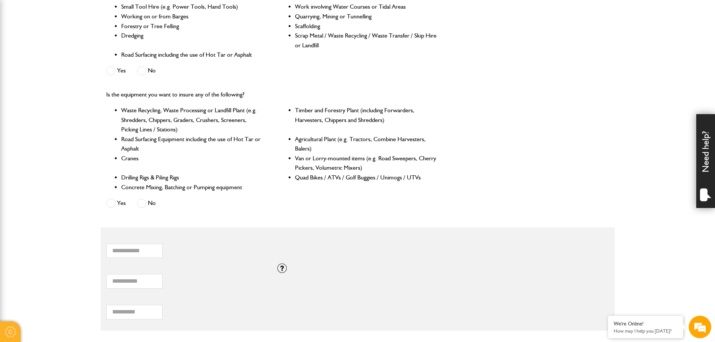
click at [140, 201] on span at bounding box center [141, 203] width 9 height 9
click at [148, 66] on label "No" at bounding box center [146, 70] width 19 height 9
drag, startPoint x: 146, startPoint y: 68, endPoint x: 142, endPoint y: 69, distance: 4.5
click at [146, 68] on label "No" at bounding box center [146, 70] width 19 height 9
click at [122, 199] on label "Yes" at bounding box center [116, 203] width 20 height 9
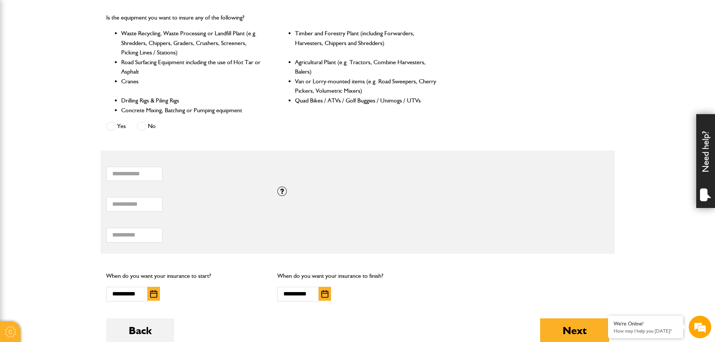
scroll to position [488, 0]
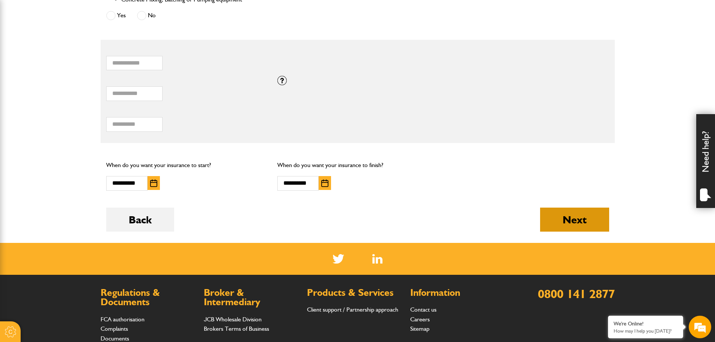
click at [584, 225] on button "Next" at bounding box center [574, 220] width 69 height 24
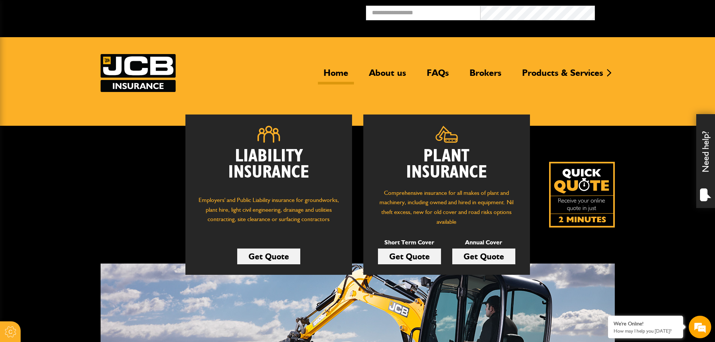
click at [408, 262] on link "Get Quote" at bounding box center [409, 256] width 63 height 16
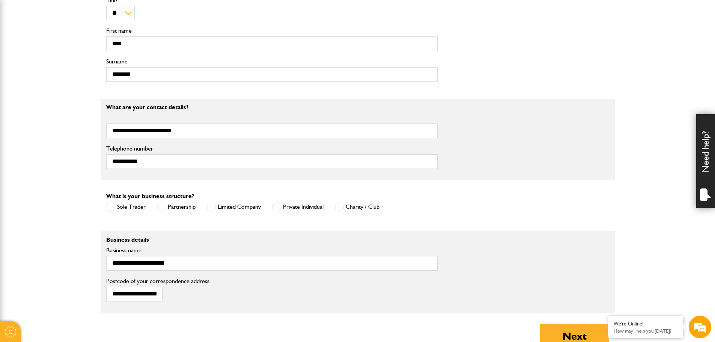
scroll to position [413, 0]
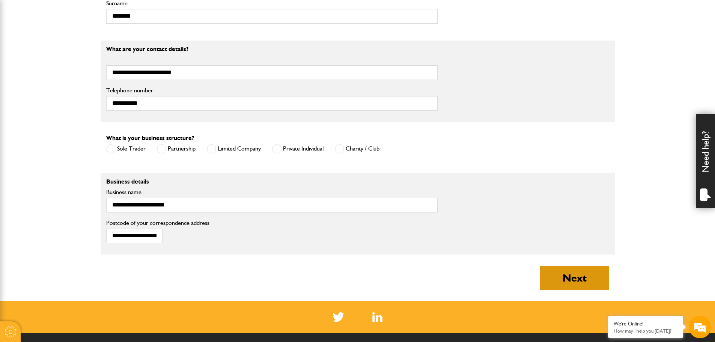
click at [554, 274] on button "Next" at bounding box center [574, 278] width 69 height 24
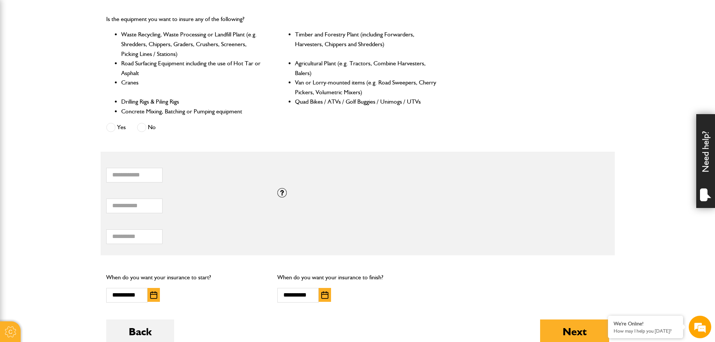
scroll to position [450, 0]
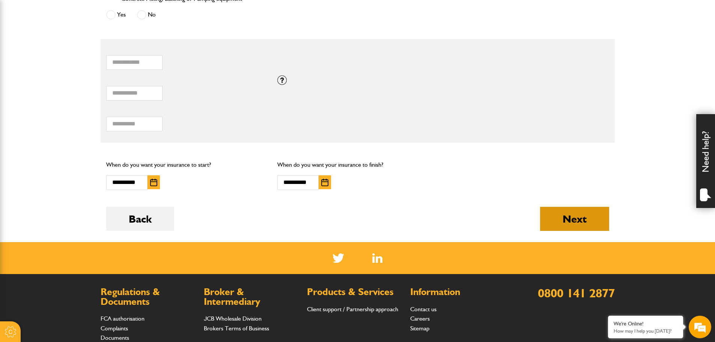
click at [592, 213] on button "Next" at bounding box center [574, 219] width 69 height 24
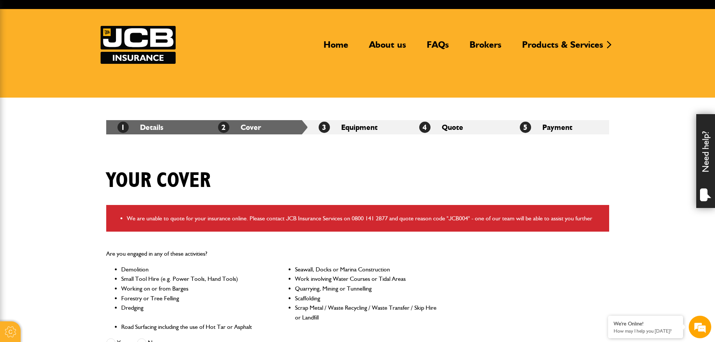
scroll to position [75, 0]
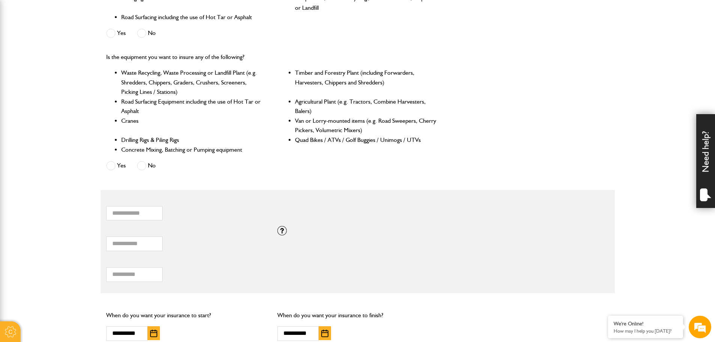
click at [111, 168] on span at bounding box center [110, 165] width 9 height 9
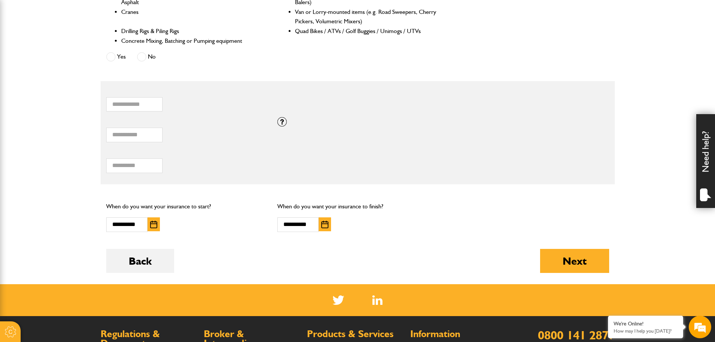
scroll to position [488, 0]
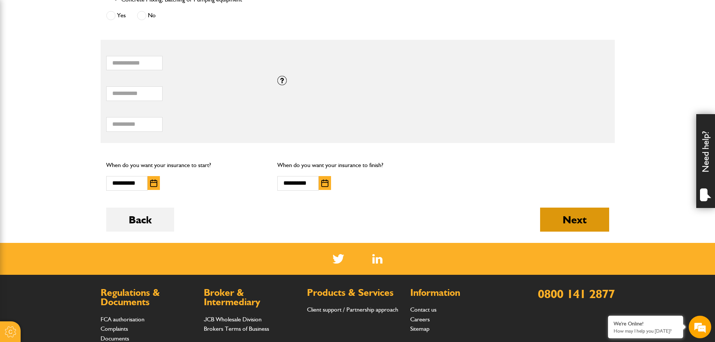
click at [588, 230] on button "Next" at bounding box center [574, 220] width 69 height 24
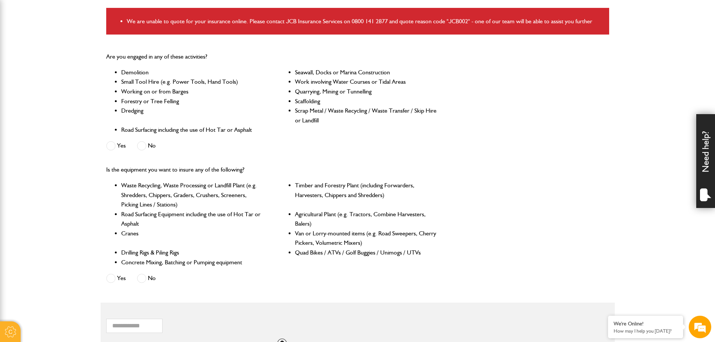
scroll to position [263, 0]
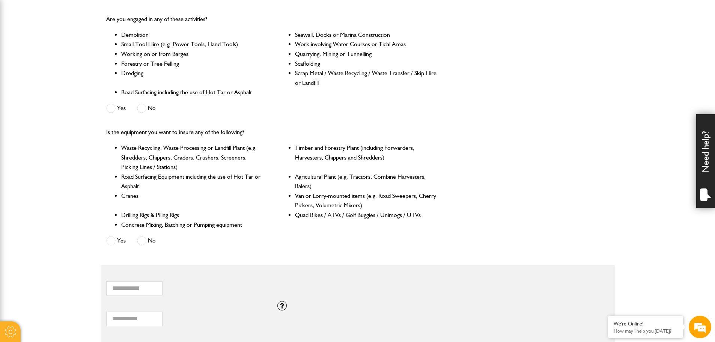
click at [147, 246] on div "No" at bounding box center [146, 241] width 19 height 12
click at [146, 240] on span at bounding box center [141, 240] width 9 height 9
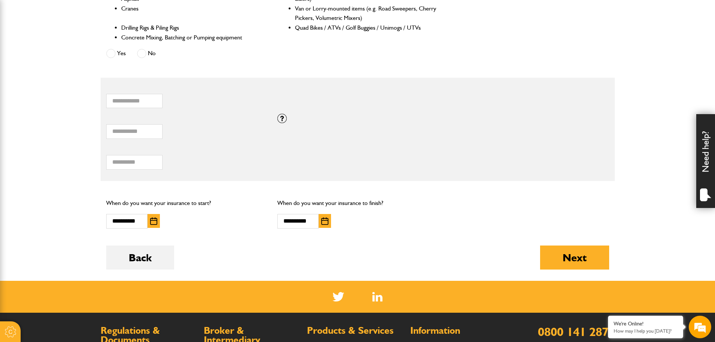
scroll to position [450, 0]
click at [596, 256] on button "Next" at bounding box center [574, 257] width 69 height 24
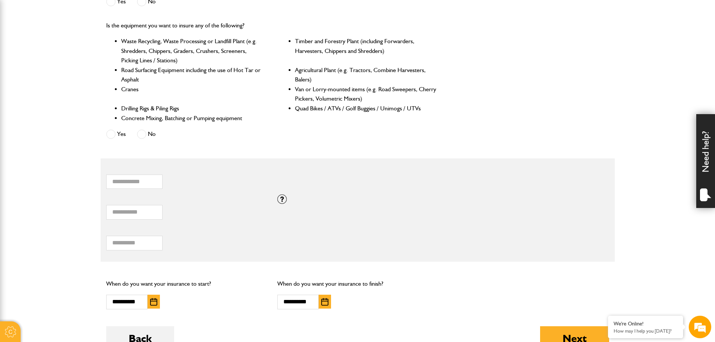
scroll to position [525, 0]
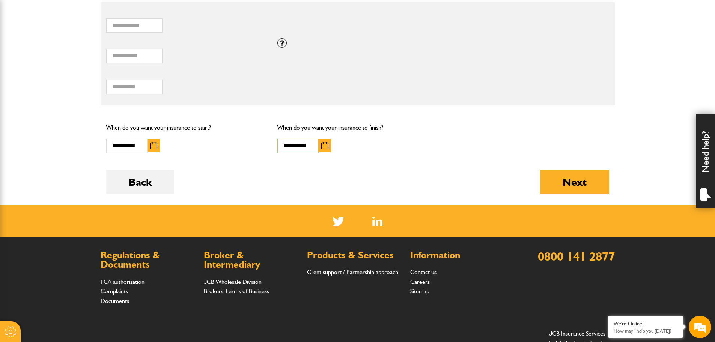
click at [290, 143] on input "**********" at bounding box center [297, 145] width 41 height 15
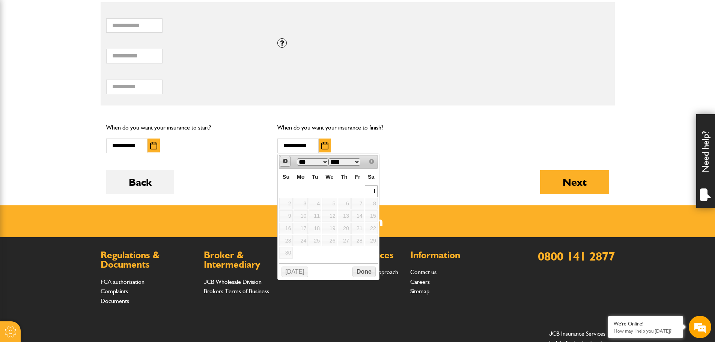
click at [282, 161] on span "Prev" at bounding box center [285, 161] width 6 height 6
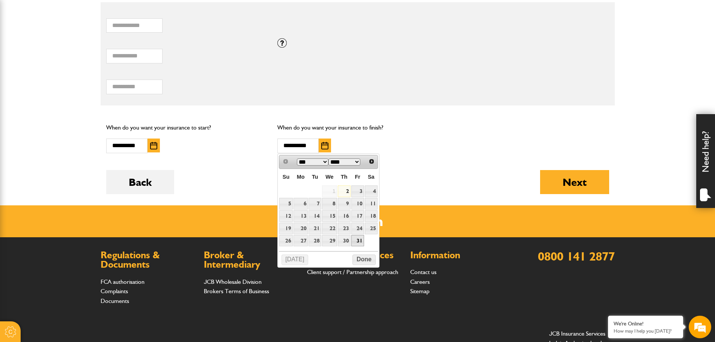
click at [354, 244] on link "31" at bounding box center [357, 241] width 13 height 12
type input "**********"
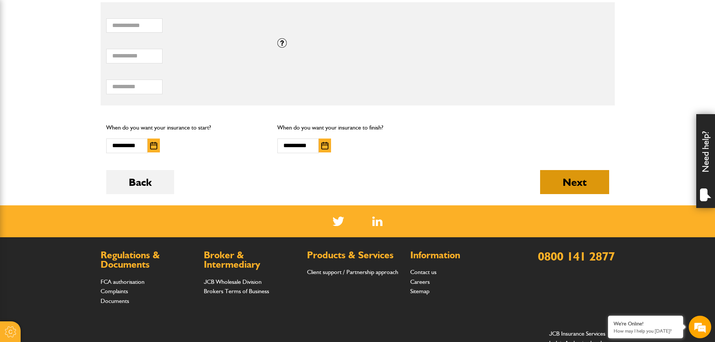
click at [598, 180] on button "Next" at bounding box center [574, 182] width 69 height 24
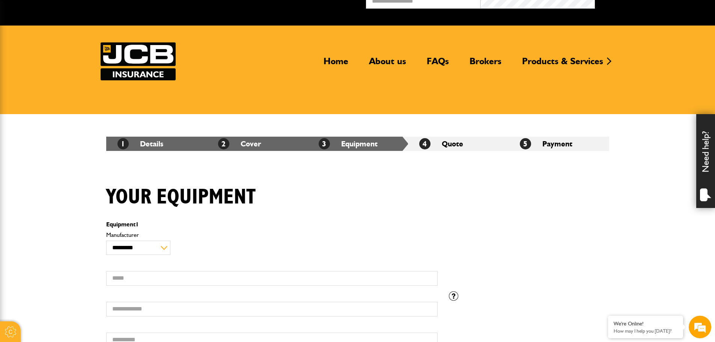
scroll to position [113, 0]
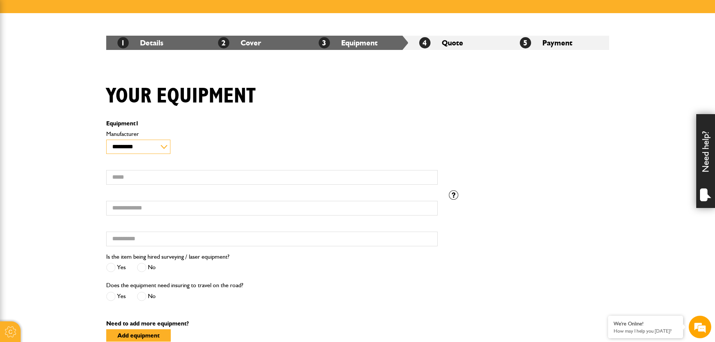
click at [147, 146] on select "**********" at bounding box center [138, 147] width 64 height 15
select select "**"
click at [106, 140] on select "**********" at bounding box center [138, 147] width 64 height 15
click at [164, 175] on input "Model" at bounding box center [271, 177] width 331 height 15
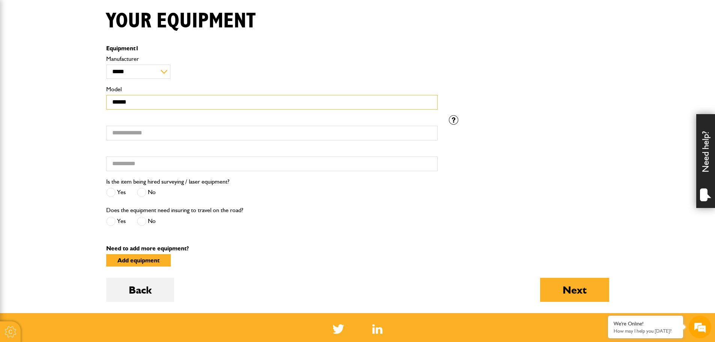
scroll to position [0, 0]
type input "******"
click at [136, 132] on input "Serial number" at bounding box center [271, 133] width 331 height 15
click at [140, 130] on input "Serial number" at bounding box center [271, 133] width 331 height 15
paste input "*********"
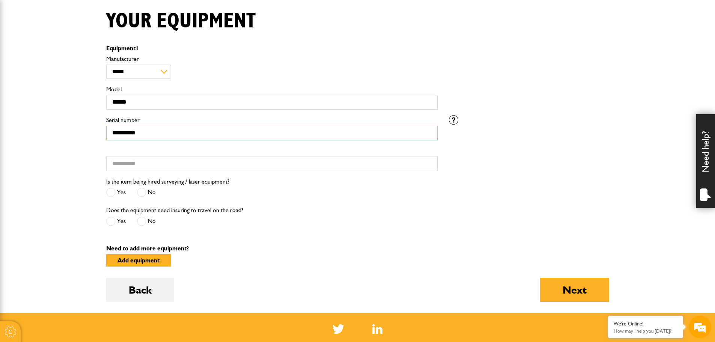
type input "*********"
click at [135, 158] on input "Hired from" at bounding box center [271, 163] width 331 height 15
type input "**********"
click at [144, 193] on span at bounding box center [141, 192] width 9 height 9
click at [141, 217] on span at bounding box center [141, 221] width 9 height 9
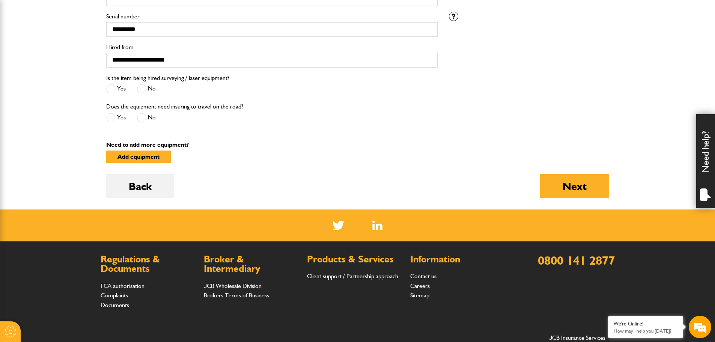
scroll to position [300, 0]
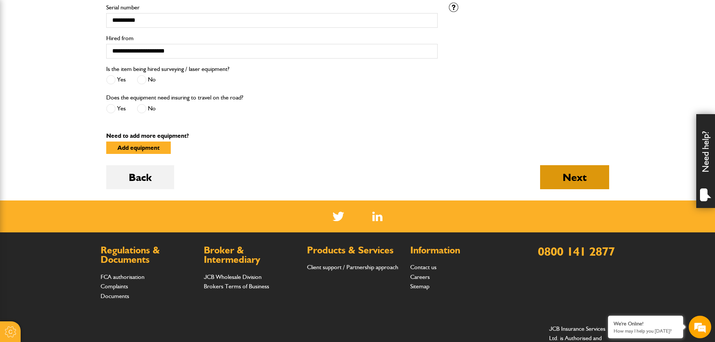
click at [596, 170] on button "Next" at bounding box center [574, 177] width 69 height 24
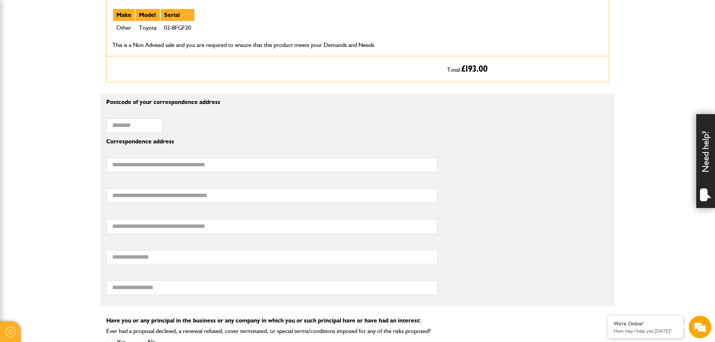
scroll to position [450, 0]
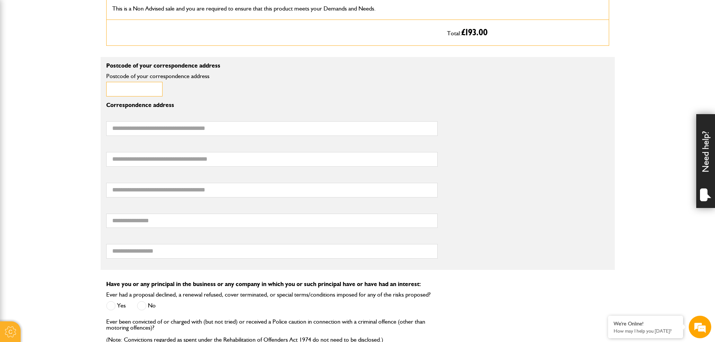
click at [136, 86] on input "Postcode of your correspondence address" at bounding box center [134, 89] width 56 height 15
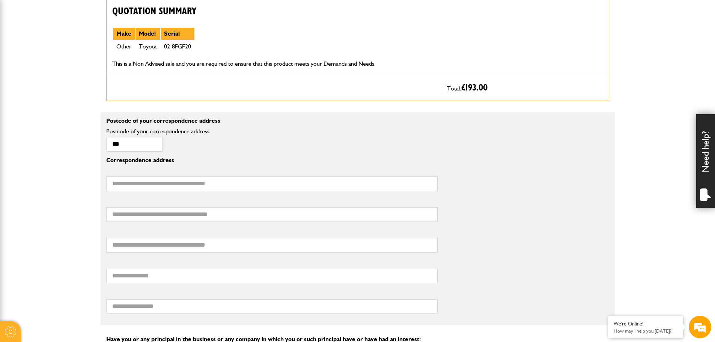
scroll to position [338, 0]
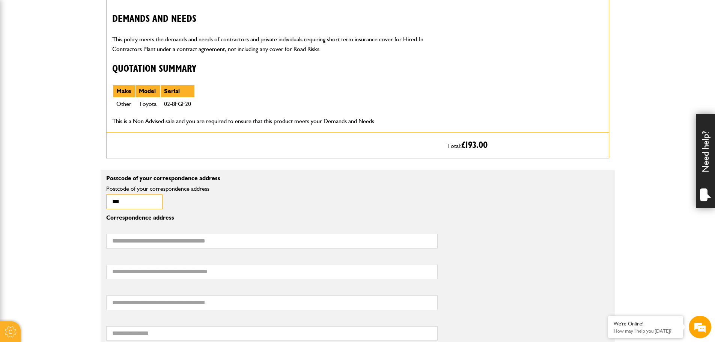
drag, startPoint x: 144, startPoint y: 206, endPoint x: 96, endPoint y: 198, distance: 48.6
click at [97, 198] on body "Cookie Options You can control which cookies we use with the form below. Please…" at bounding box center [357, 310] width 715 height 1297
paste input "****"
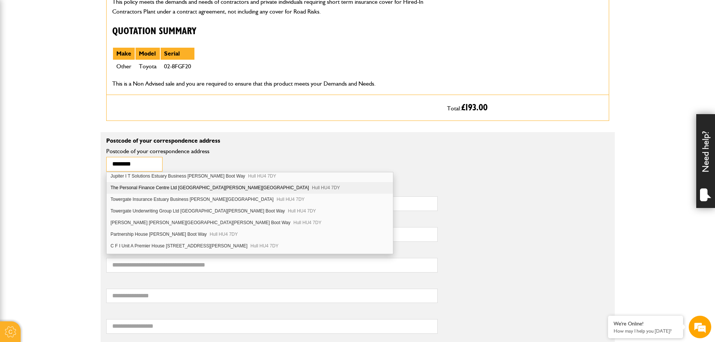
scroll to position [570, 0]
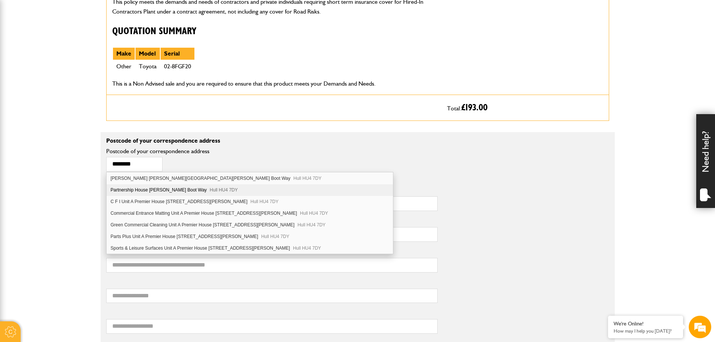
click at [159, 190] on div "Partnership House [PERSON_NAME][STREET_ADDRESS]" at bounding box center [250, 190] width 286 height 12
type input "*******"
type input "**********"
type input "****"
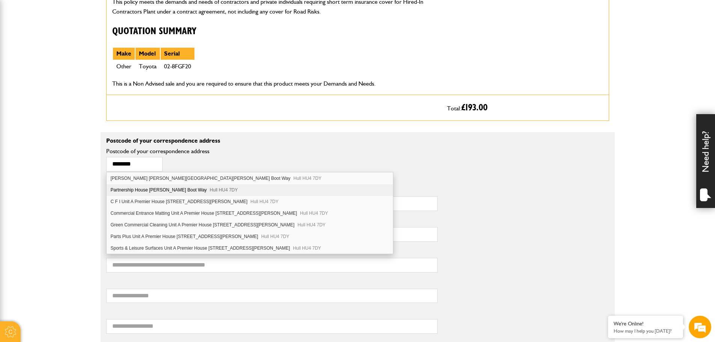
type input "**********"
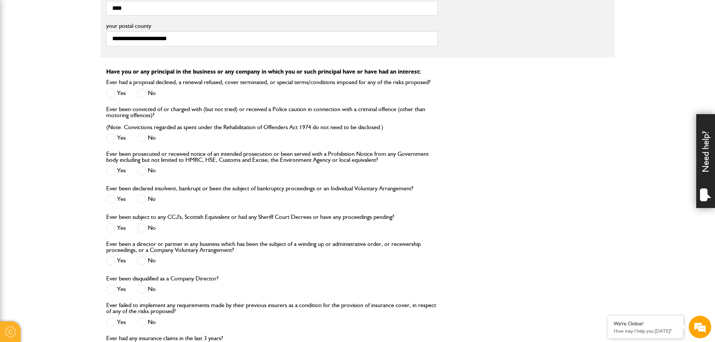
scroll to position [676, 0]
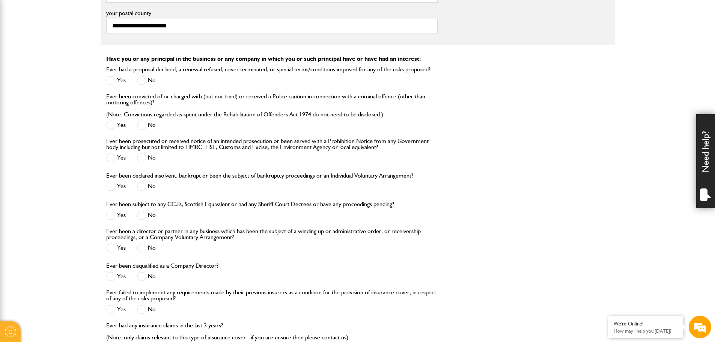
click at [140, 83] on span at bounding box center [141, 80] width 9 height 9
click at [147, 131] on div "No" at bounding box center [146, 126] width 19 height 12
click at [143, 162] on span at bounding box center [141, 157] width 9 height 9
click at [143, 121] on span at bounding box center [141, 124] width 9 height 9
click at [144, 199] on div "Ever been declared insolvent, bankrupt or been the subject of bankruptcy procee…" at bounding box center [272, 185] width 343 height 29
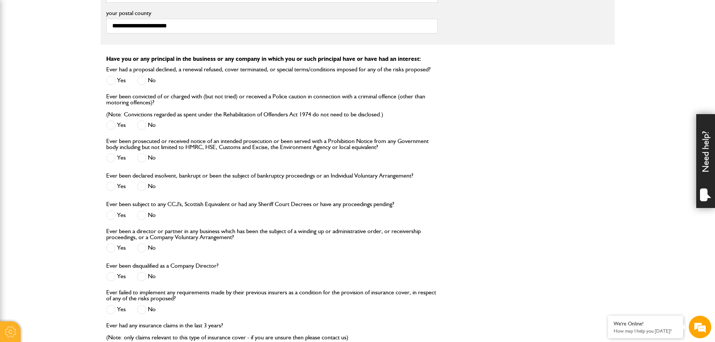
click at [144, 196] on div "Ever been declared insolvent, bankrupt or been the subject of bankruptcy procee…" at bounding box center [272, 185] width 343 height 29
click at [145, 191] on span at bounding box center [141, 186] width 9 height 9
click at [148, 219] on label "No" at bounding box center [146, 215] width 19 height 9
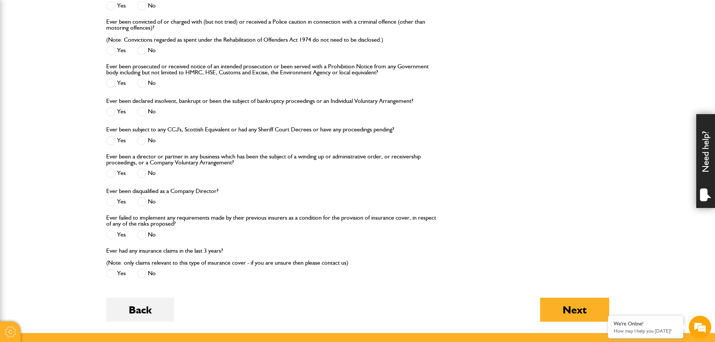
scroll to position [751, 0]
click at [147, 178] on label "No" at bounding box center [146, 172] width 19 height 9
click at [144, 202] on span at bounding box center [141, 201] width 9 height 9
click at [136, 238] on div "Yes No" at bounding box center [271, 235] width 331 height 12
click at [138, 239] on span at bounding box center [141, 234] width 9 height 9
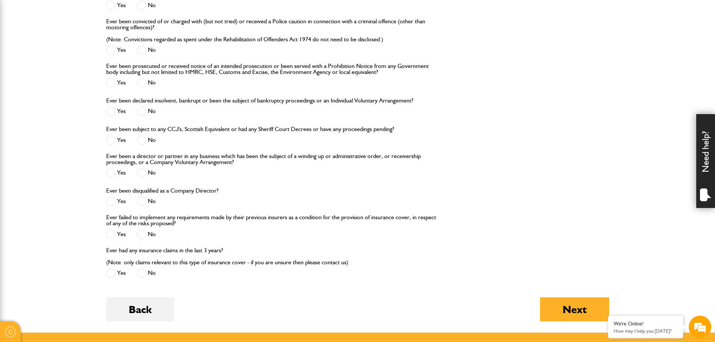
click at [144, 277] on span at bounding box center [141, 272] width 9 height 9
click at [584, 328] on div "Next" at bounding box center [574, 314] width 69 height 35
click at [565, 304] on button "Next" at bounding box center [574, 309] width 69 height 24
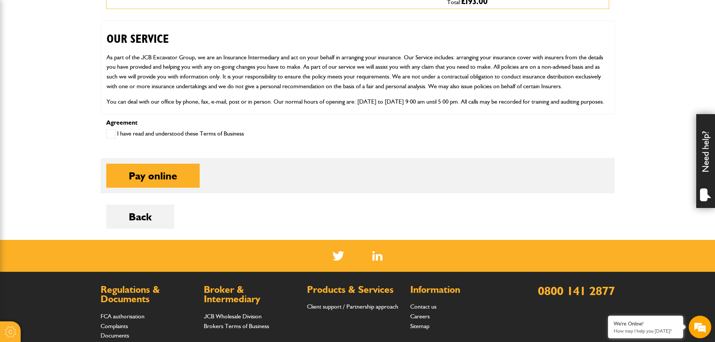
scroll to position [413, 0]
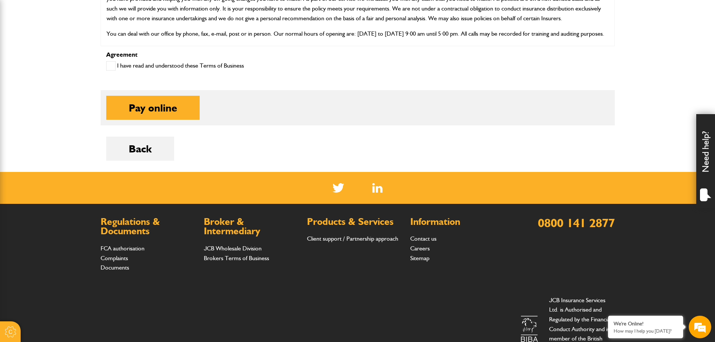
click at [112, 65] on span at bounding box center [110, 65] width 9 height 9
click at [151, 106] on button "Pay online" at bounding box center [152, 108] width 93 height 24
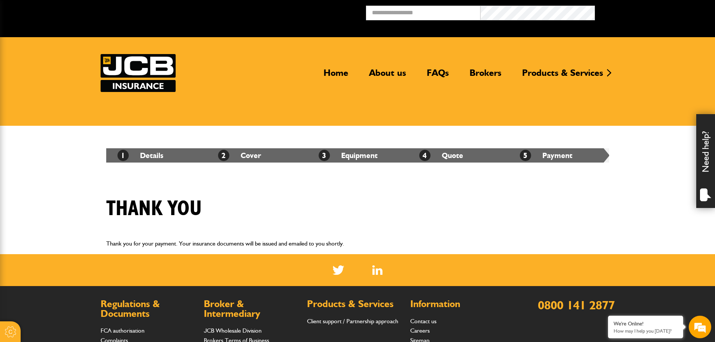
click at [131, 66] on img at bounding box center [138, 73] width 75 height 38
